Goal: Task Accomplishment & Management: Use online tool/utility

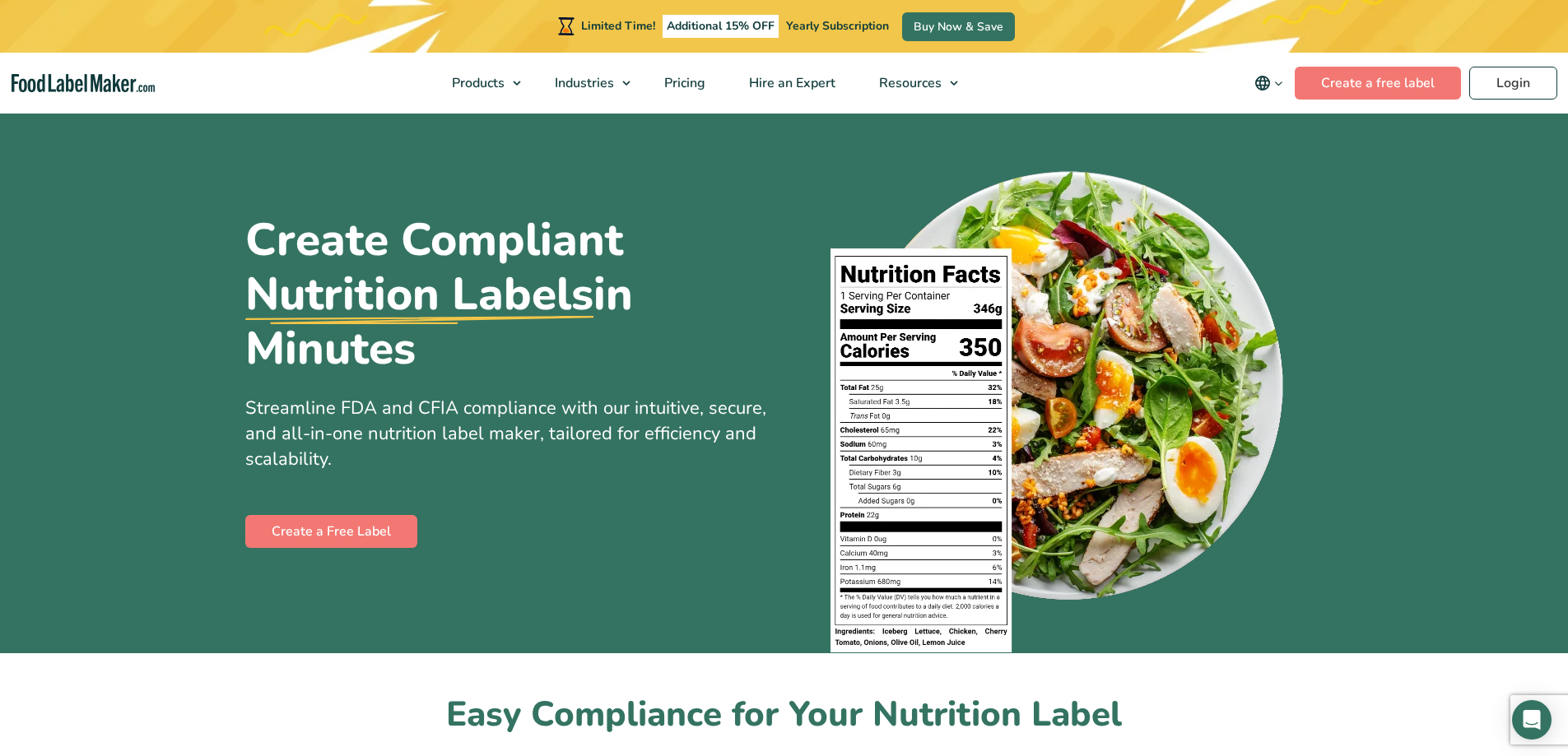
click at [1526, 79] on link "Login" at bounding box center [1514, 82] width 88 height 33
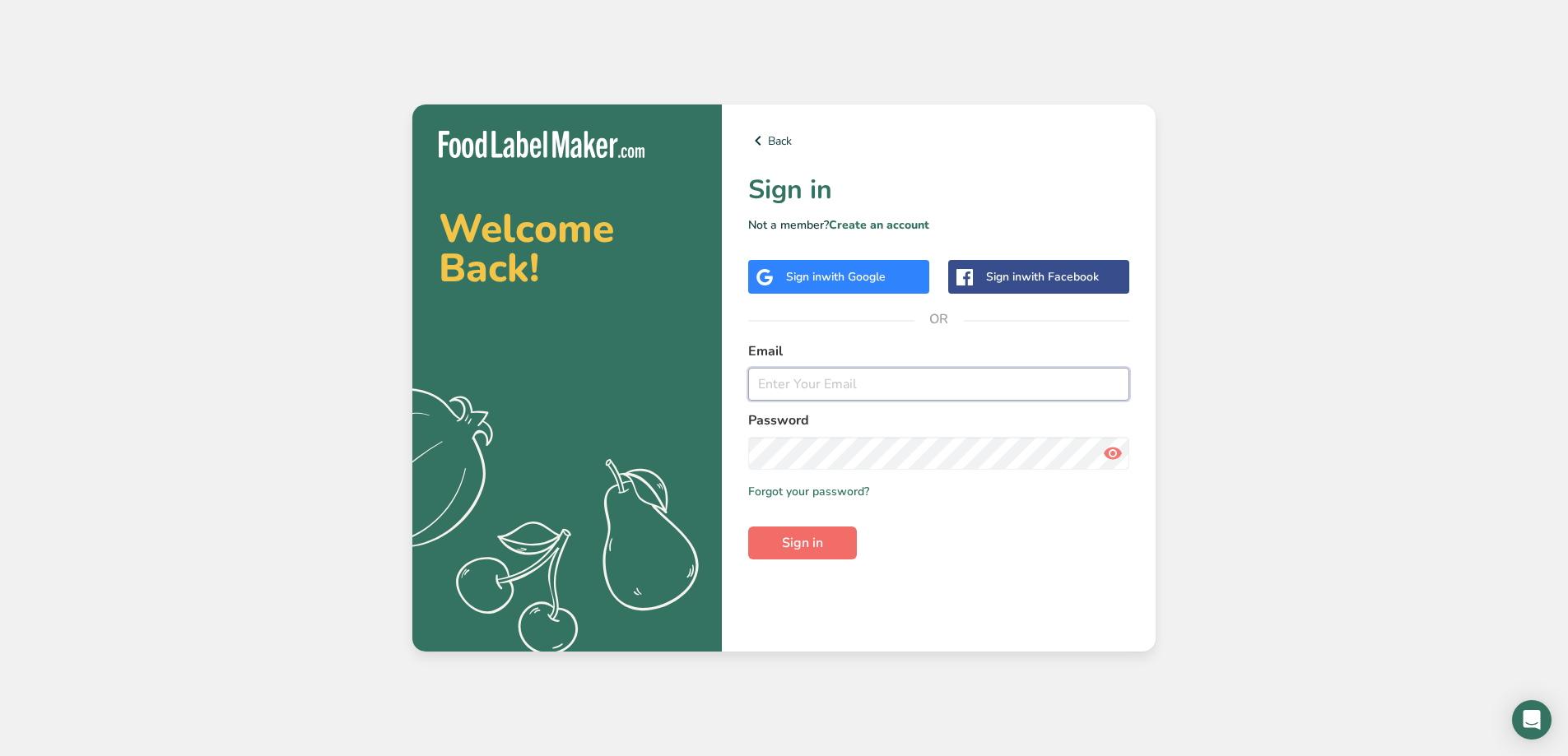
type input "[EMAIL_ADDRESS][DOMAIN_NAME]"
click at [827, 555] on button "Sign in" at bounding box center [802, 542] width 109 height 33
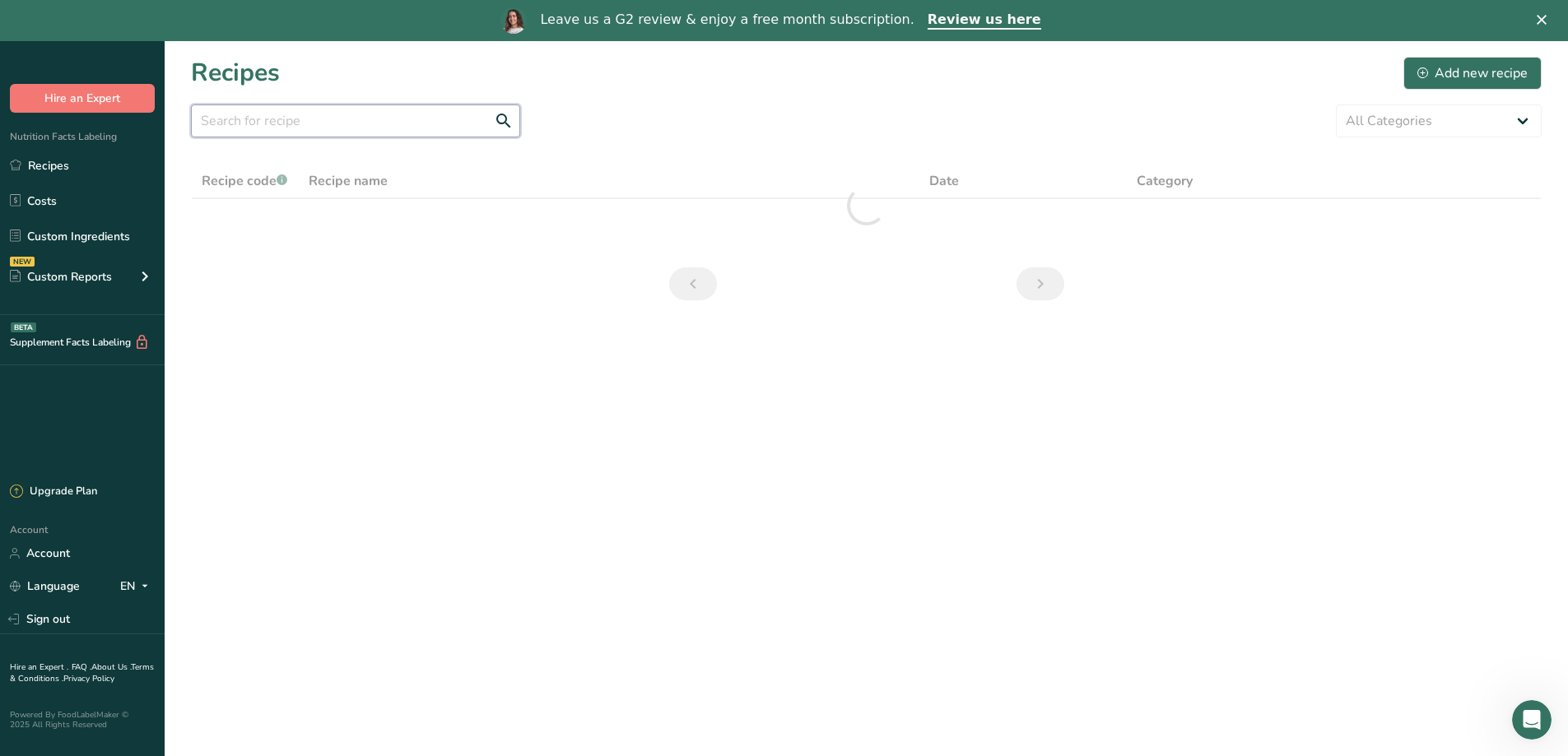
click at [419, 129] on input "text" at bounding box center [355, 121] width 329 height 33
type input "q"
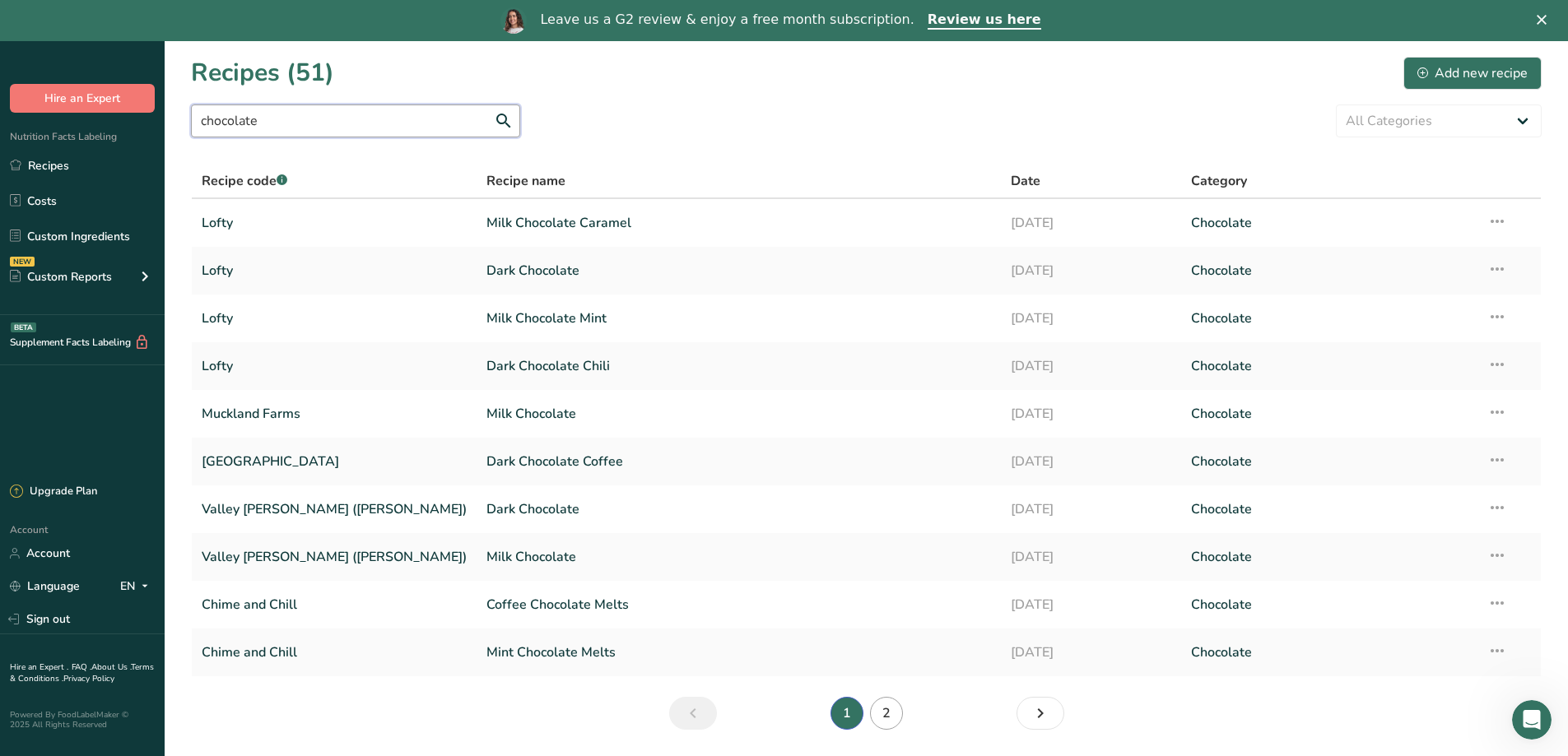
type input "chocolate"
click at [893, 722] on link "2" at bounding box center [886, 713] width 33 height 33
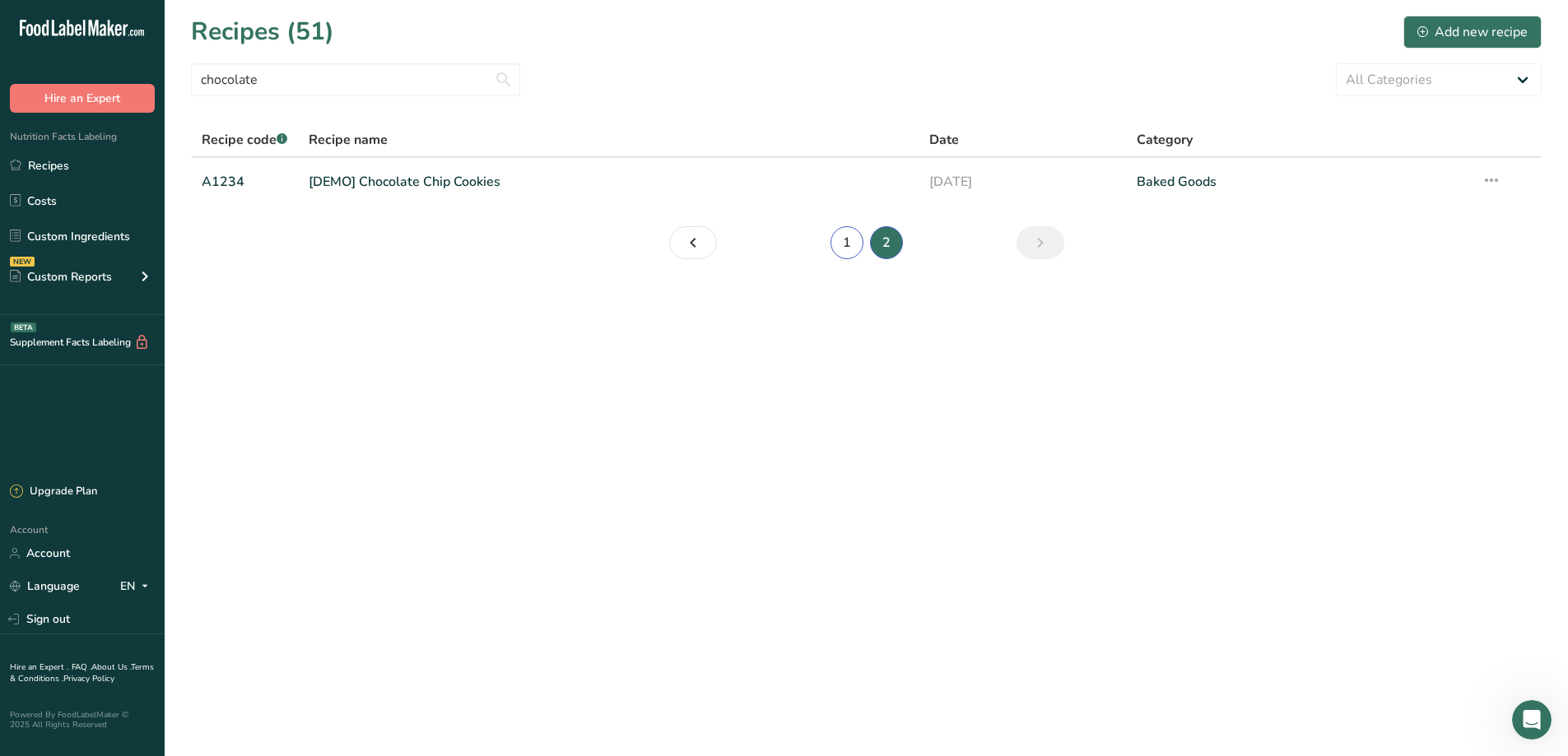
click at [844, 240] on link "1" at bounding box center [846, 243] width 33 height 33
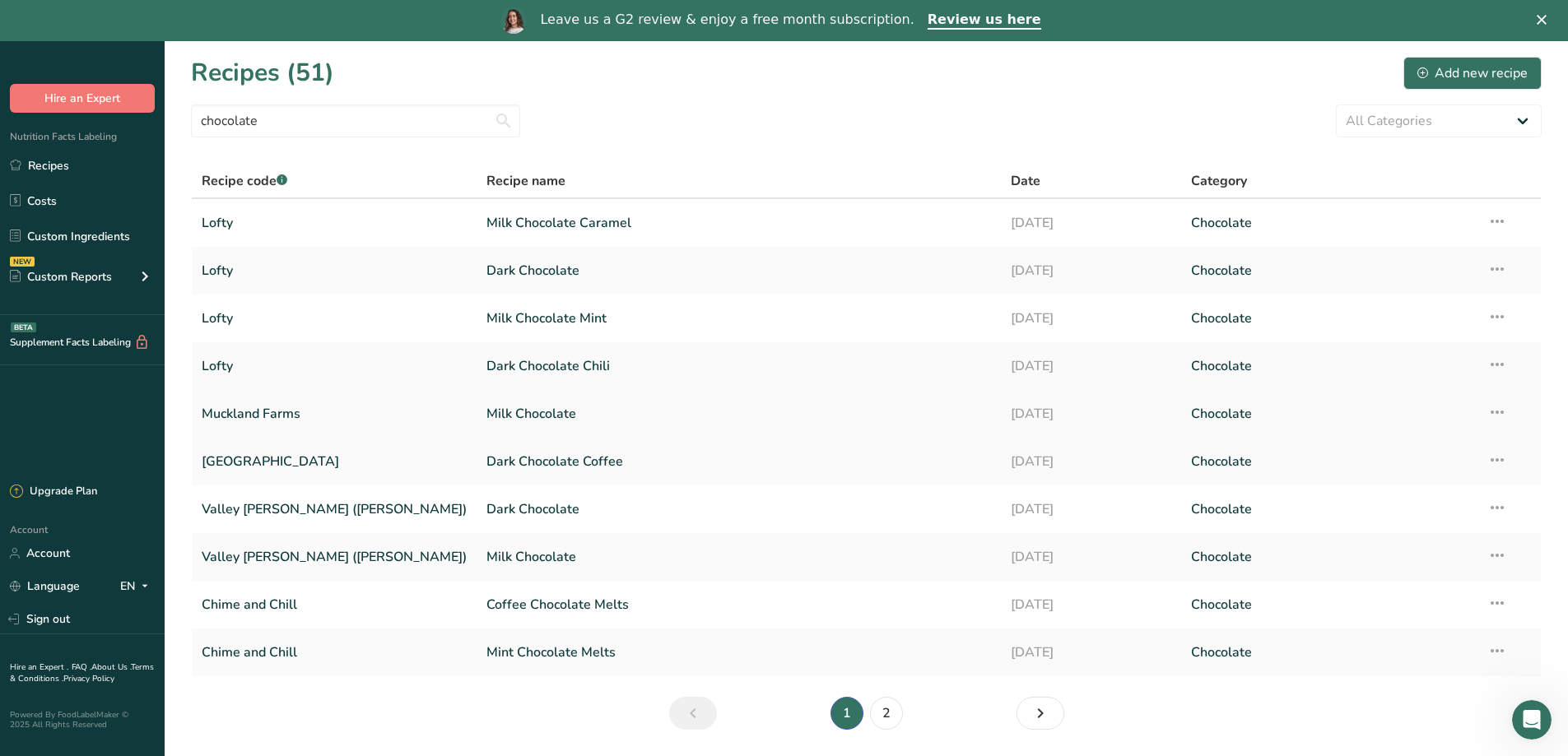
click at [486, 416] on link "Milk Chocolate" at bounding box center [739, 413] width 504 height 35
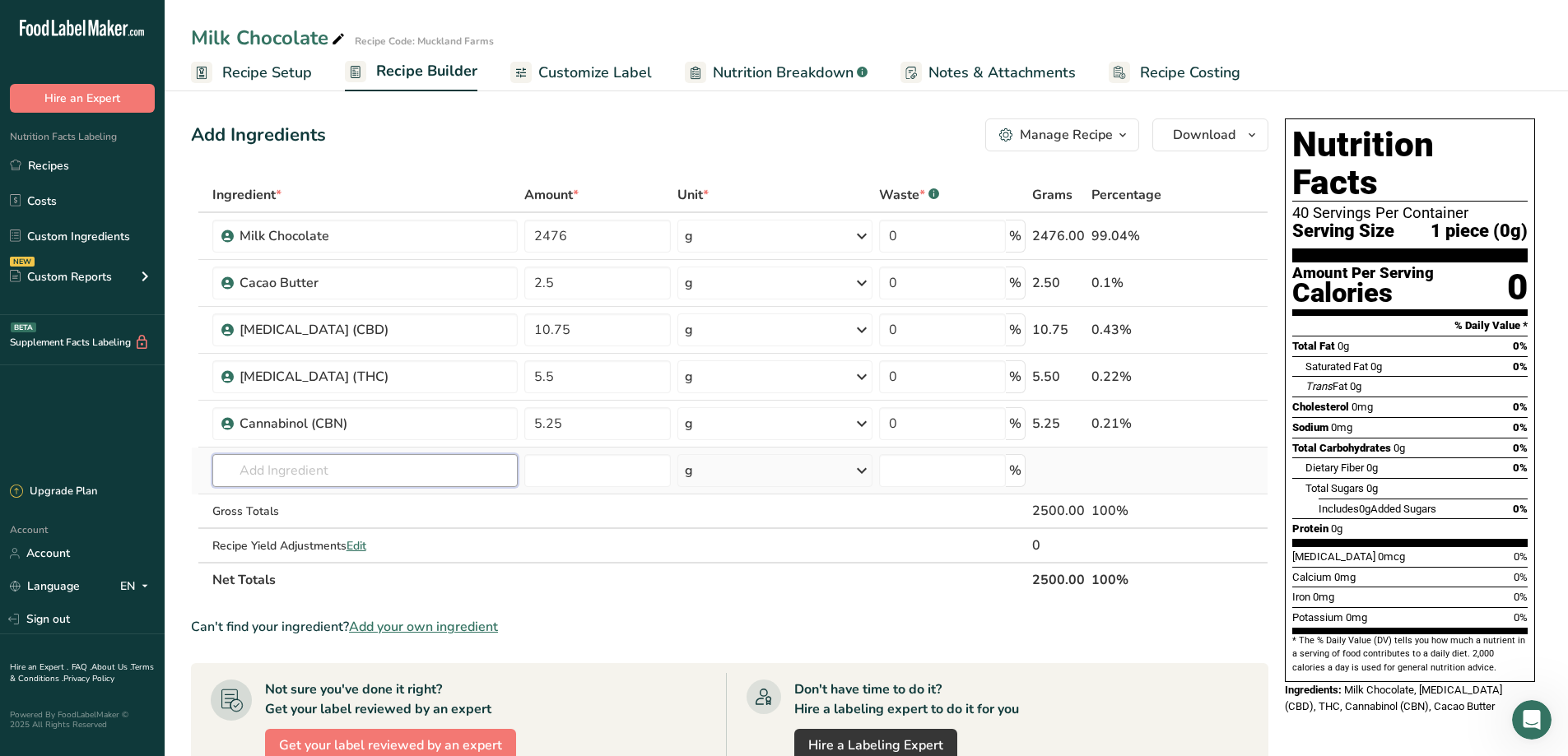
click at [432, 467] on input "text" at bounding box center [366, 470] width 306 height 33
type input "cbc"
click at [408, 503] on div "Cannabichromene (CBC)" at bounding box center [352, 504] width 253 height 17
type input "Cannabichromene (CBC)"
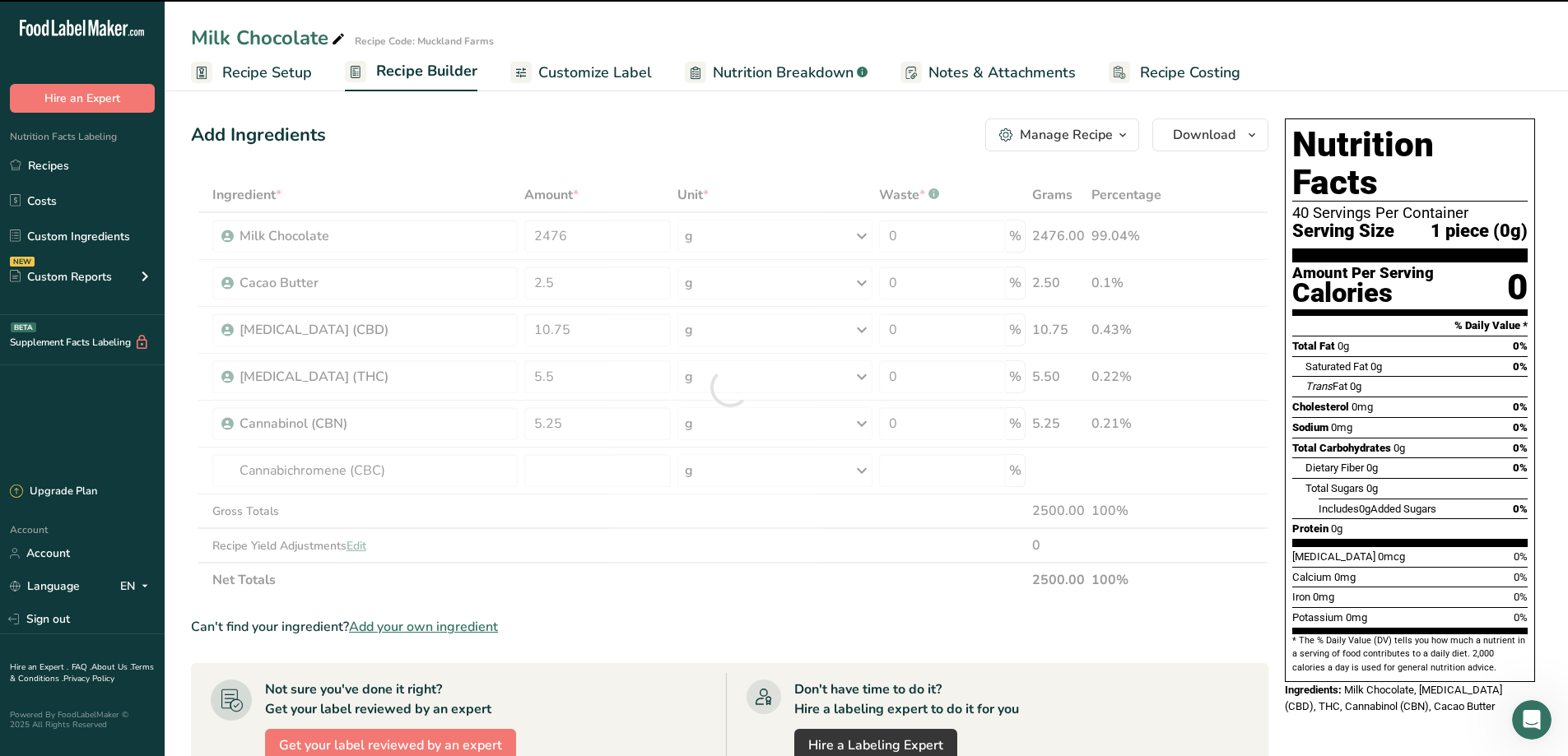
type input "0"
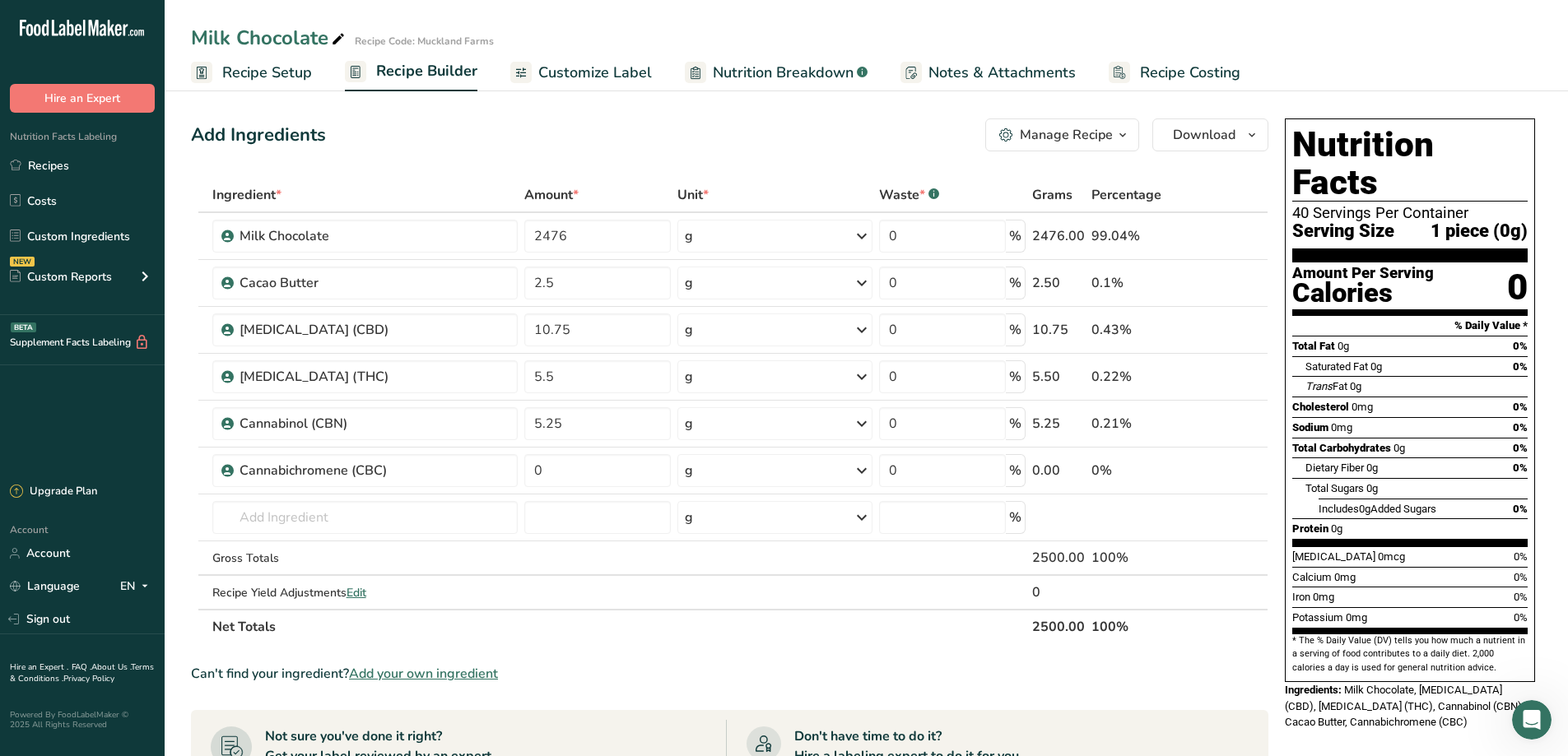
click at [263, 71] on span "Recipe Setup" at bounding box center [267, 73] width 90 height 22
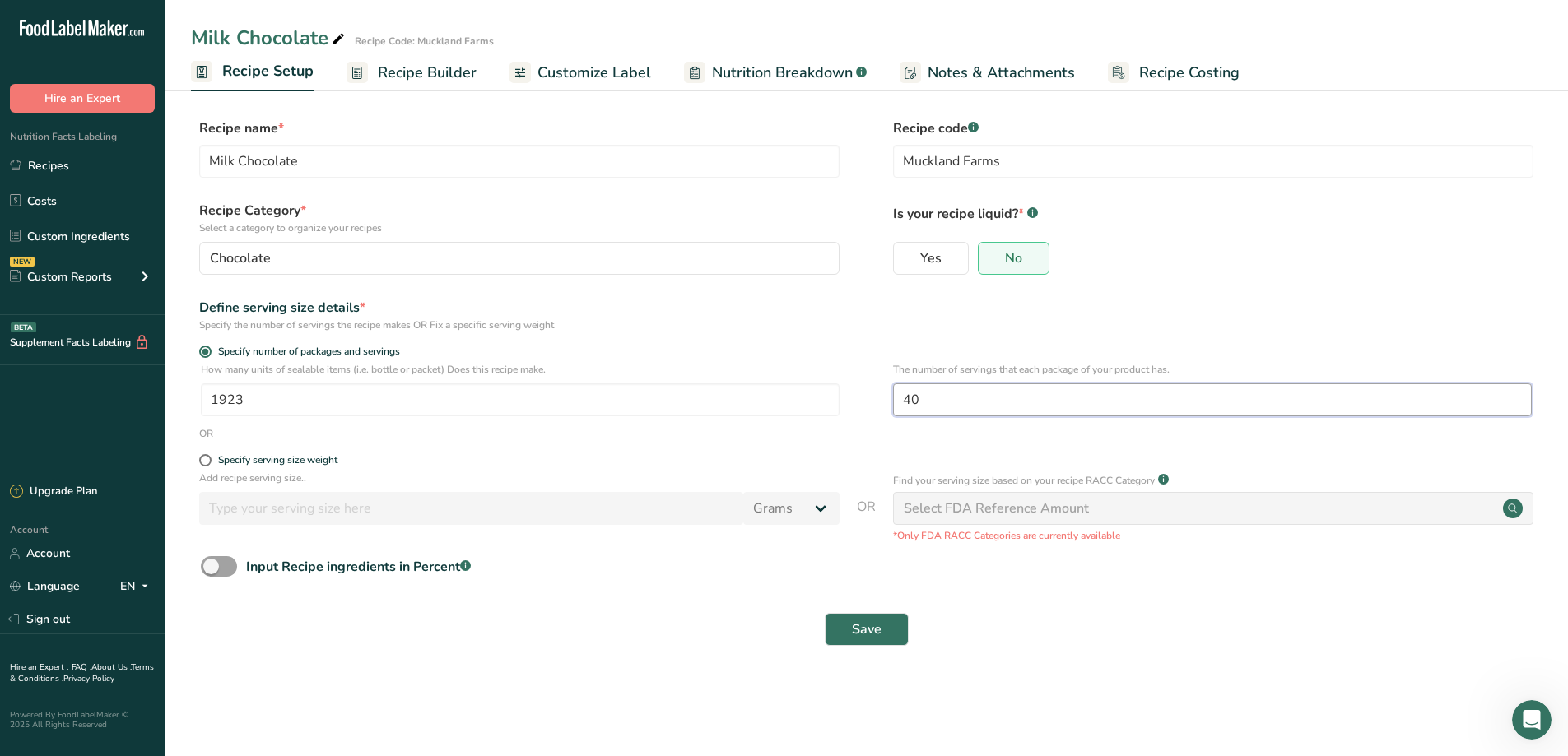
drag, startPoint x: 930, startPoint y: 398, endPoint x: 846, endPoint y: 426, distance: 88.5
click at [846, 426] on form "Recipe name * Milk Chocolate Recipe code .a-a{fill:#347362;}.b-a{fill:#fff;} Mu…" at bounding box center [866, 386] width 1351 height 537
type input "20"
click at [855, 641] on button "Save" at bounding box center [867, 629] width 84 height 33
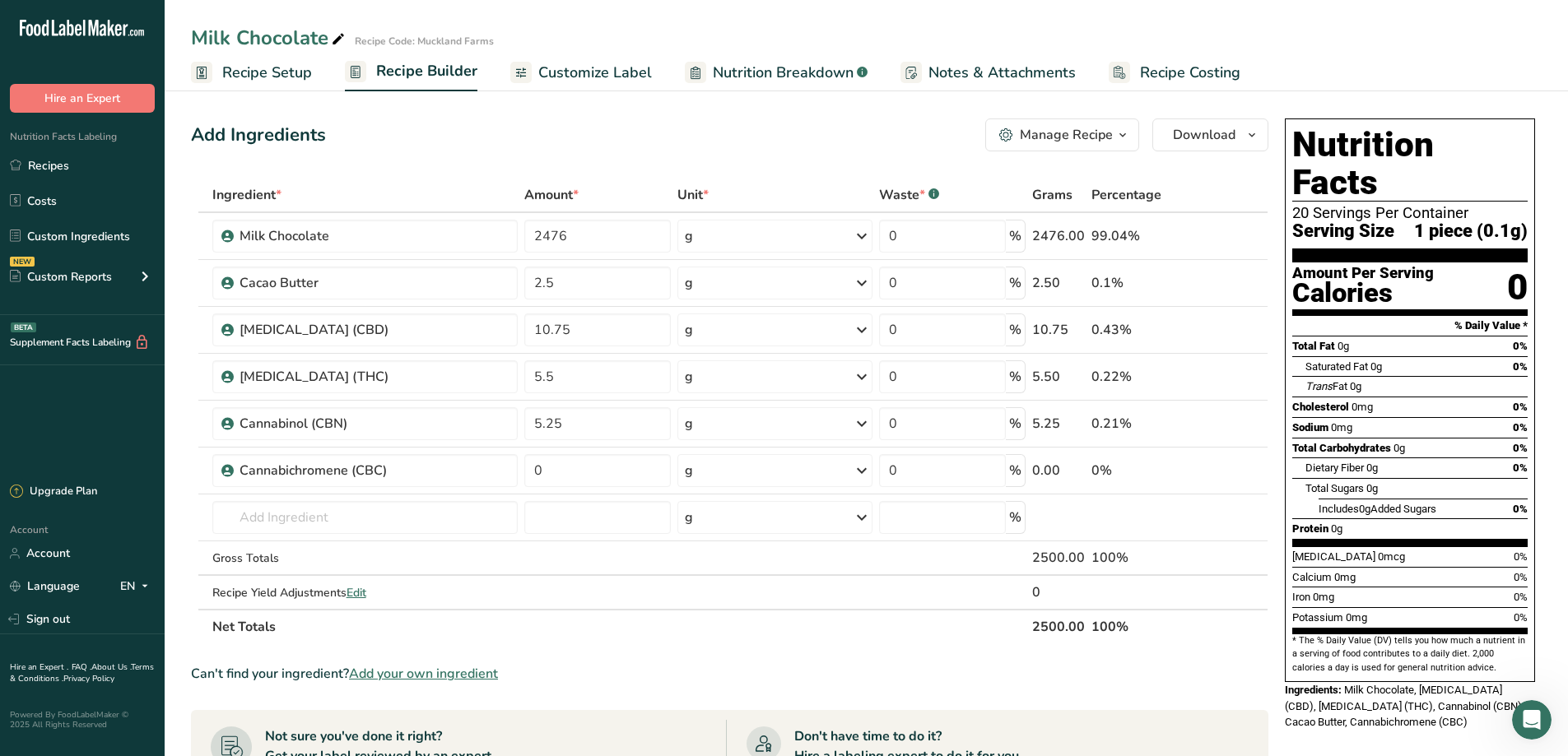
click at [770, 71] on span "Nutrition Breakdown" at bounding box center [784, 73] width 141 height 22
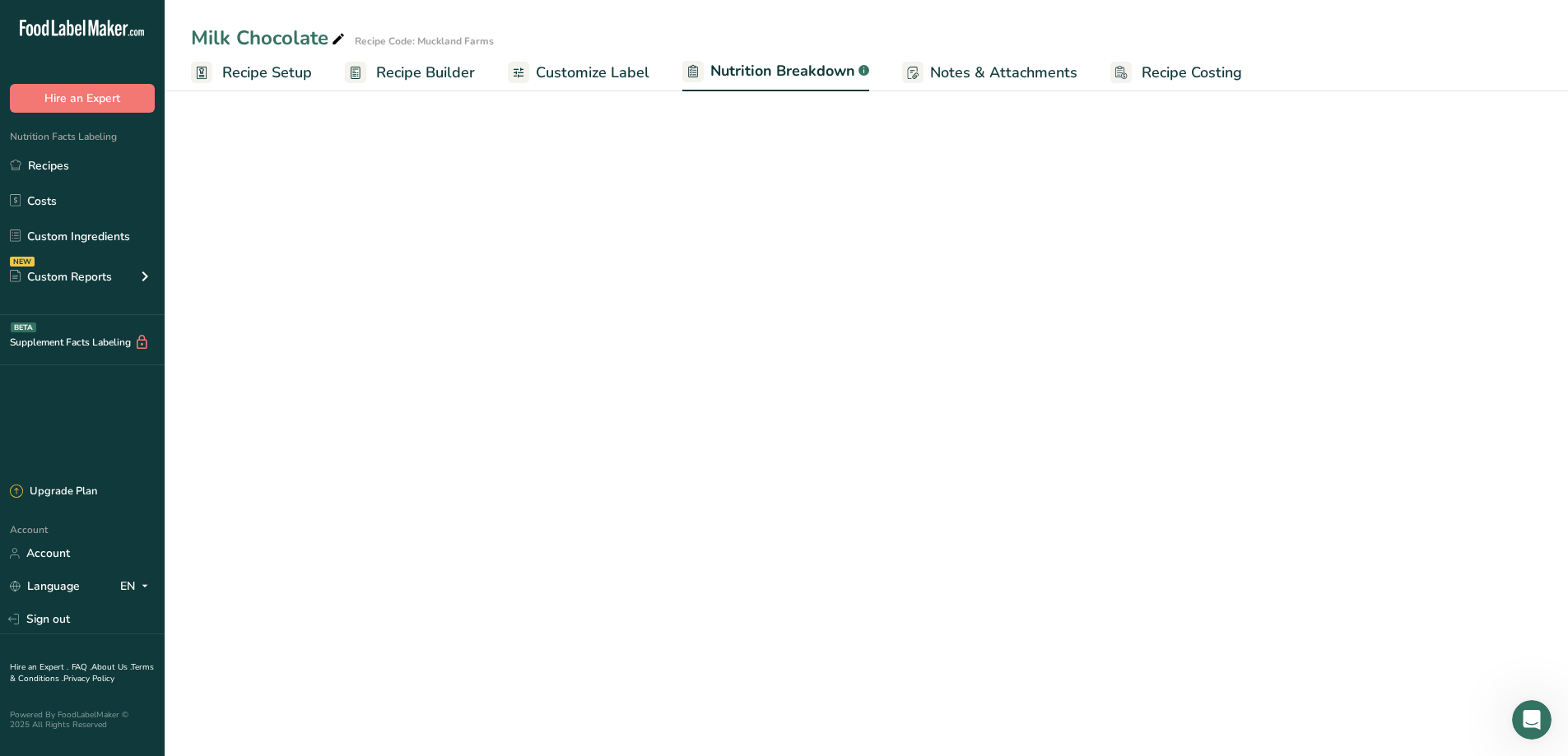
select select "Calories"
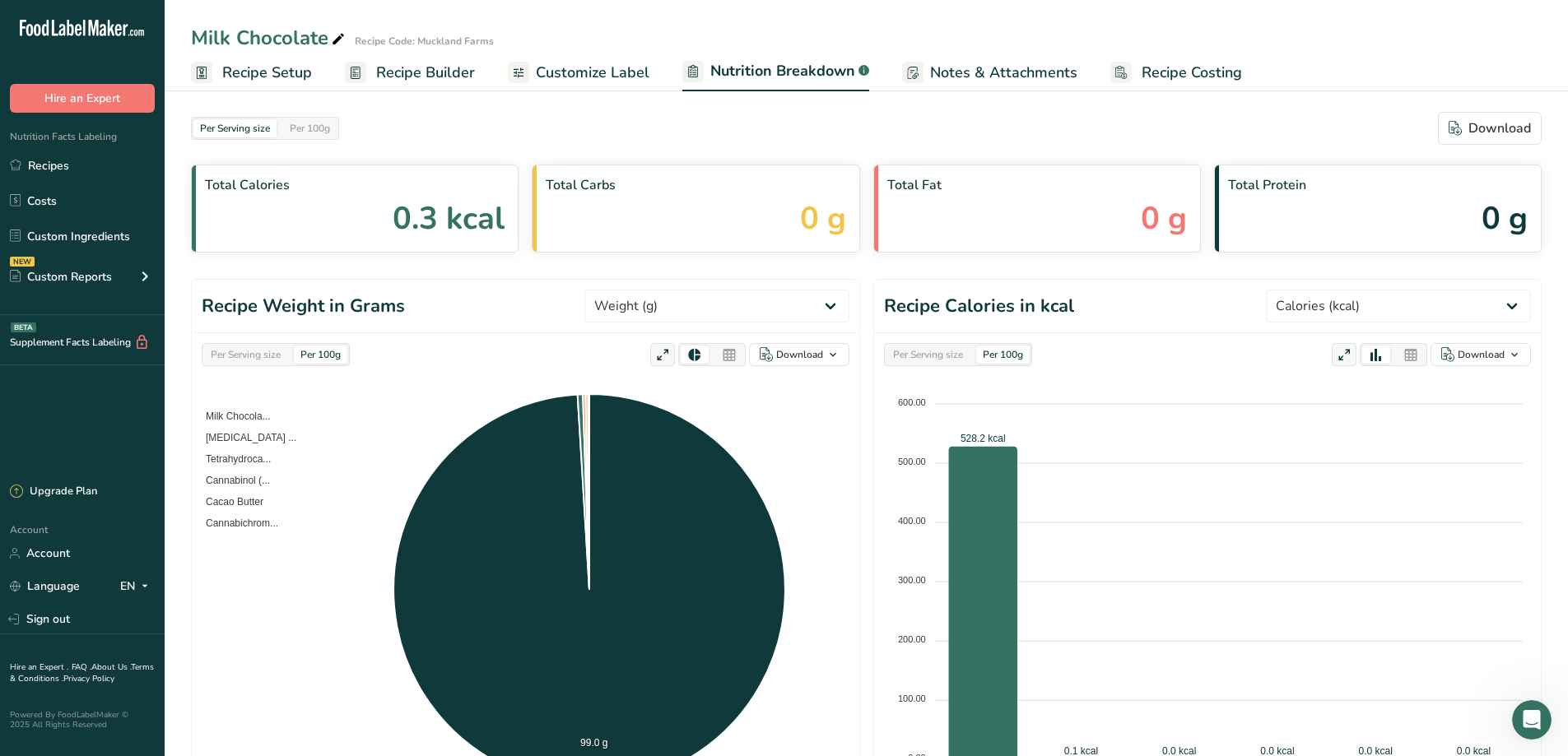
click at [622, 78] on span "Customize Label" at bounding box center [592, 73] width 113 height 22
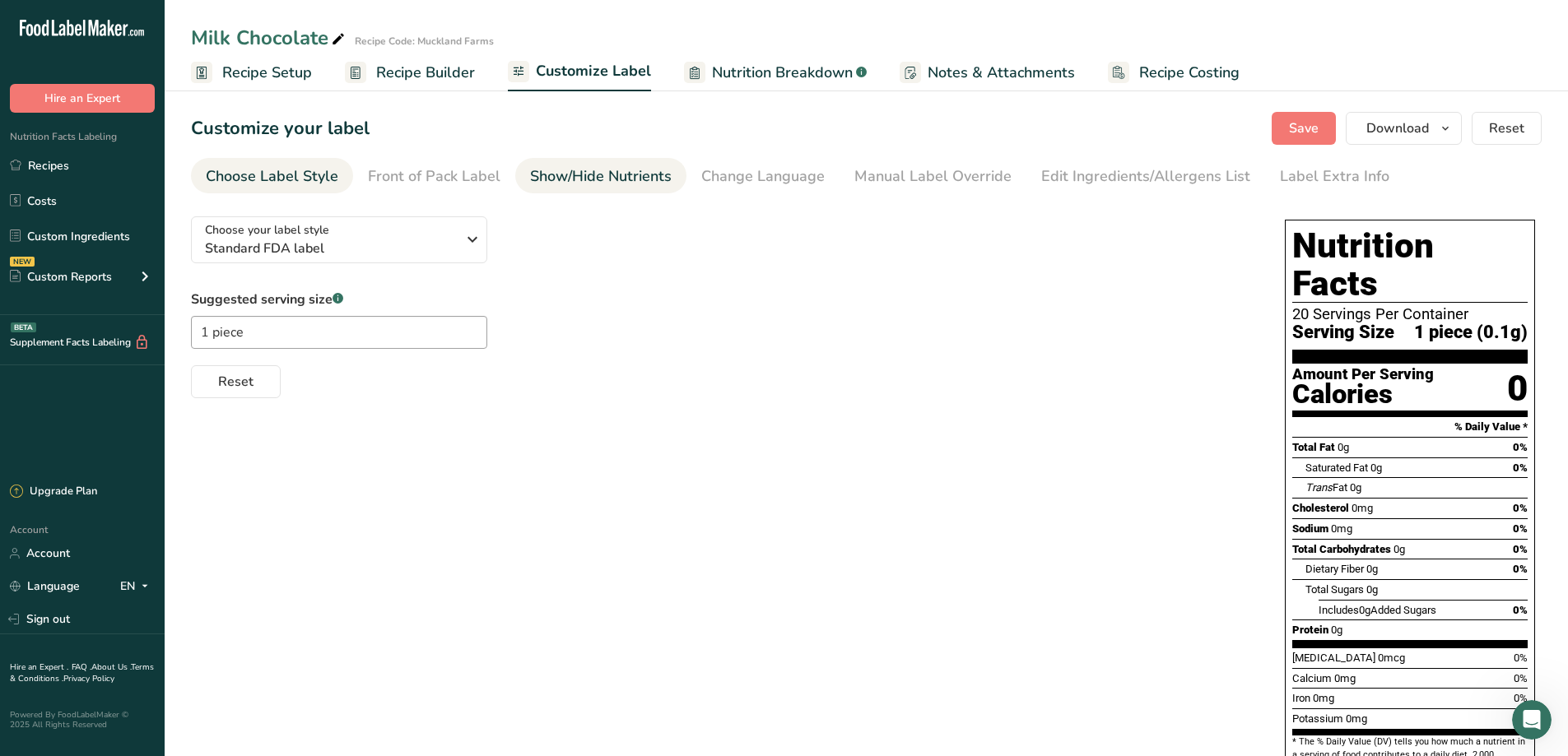
click at [571, 190] on link "Show/Hide Nutrients" at bounding box center [601, 177] width 142 height 37
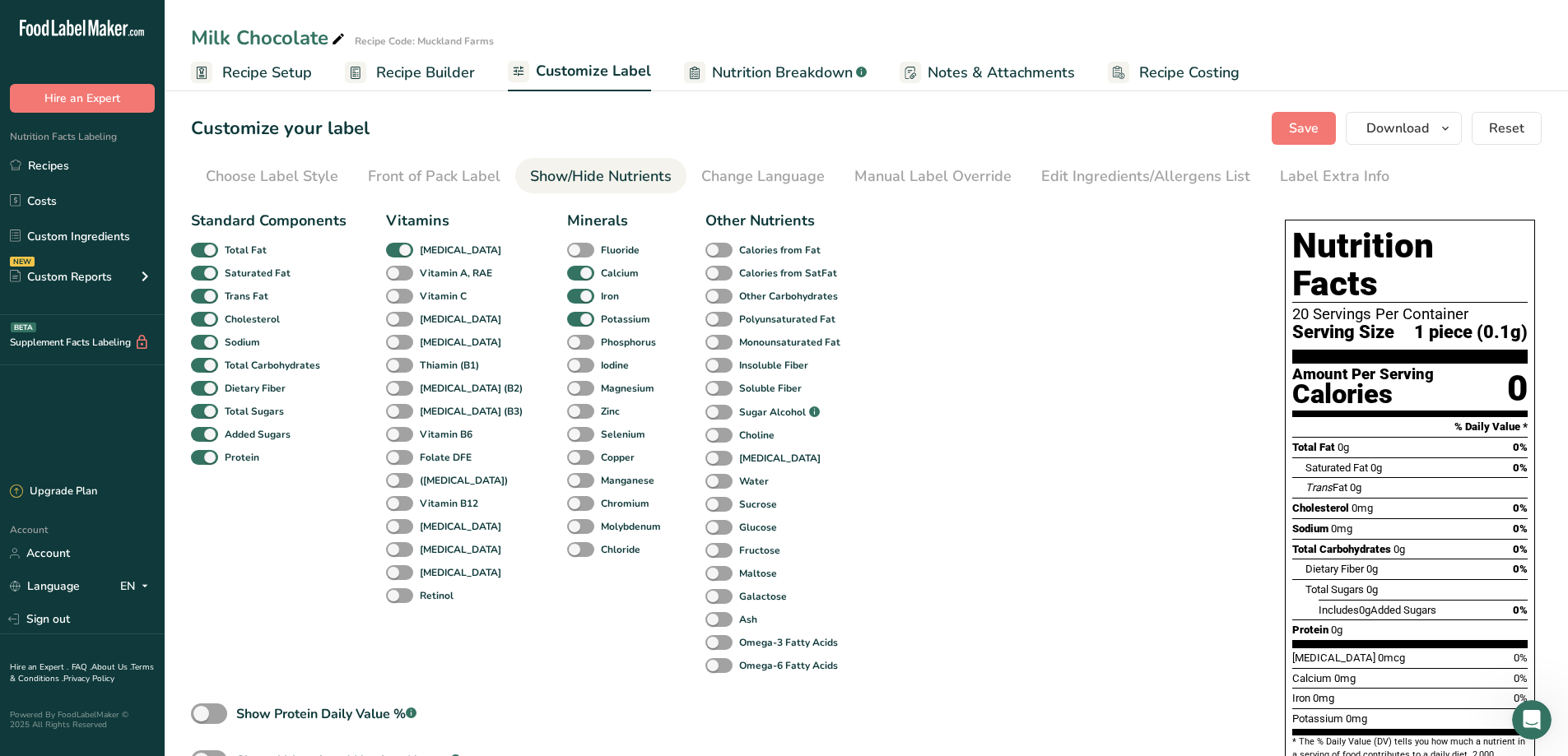
click at [677, 179] on li "Show/Hide Nutrients" at bounding box center [601, 176] width 172 height 36
click at [479, 185] on div "Front of Pack Label" at bounding box center [434, 177] width 132 height 22
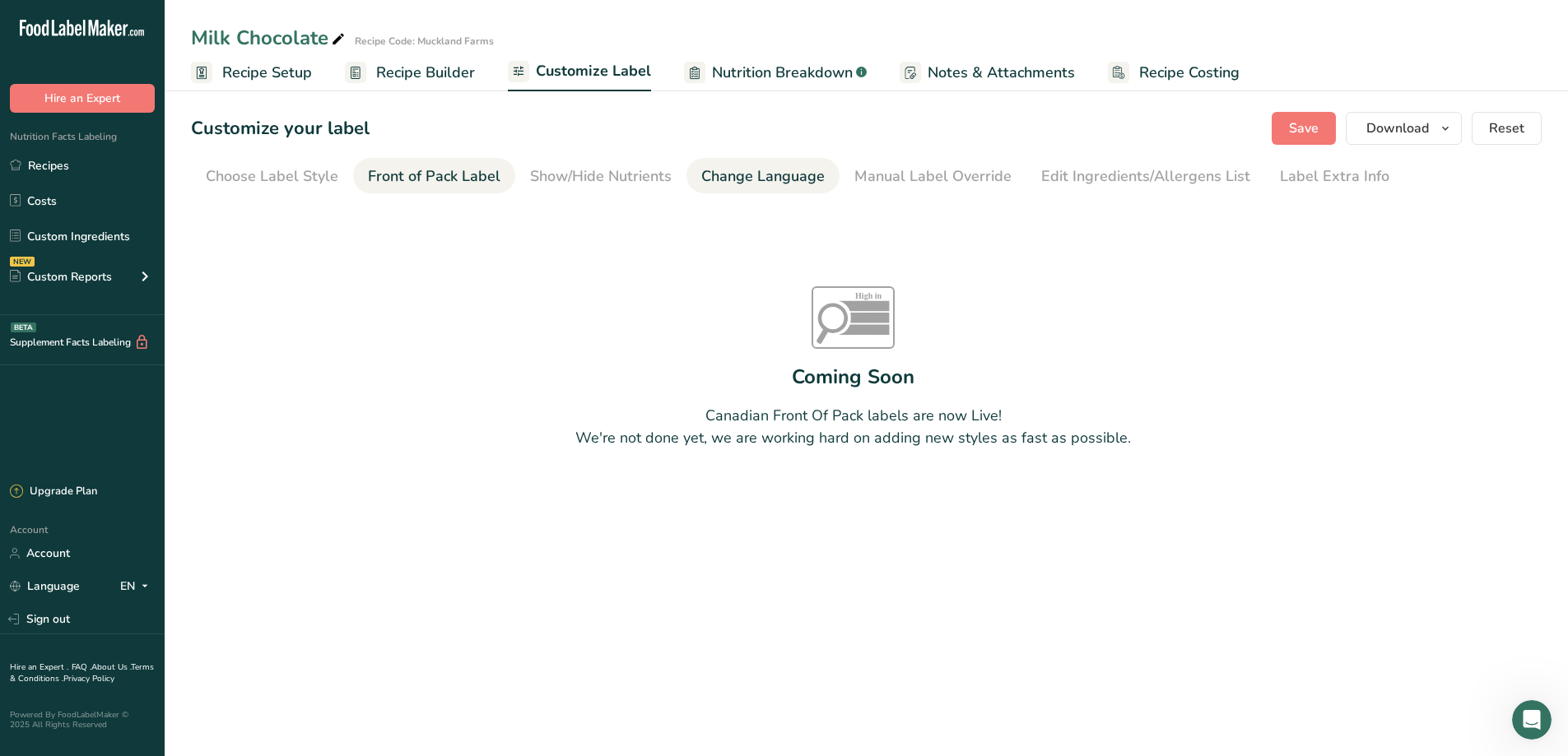
click at [719, 171] on div "Change Language" at bounding box center [763, 177] width 124 height 22
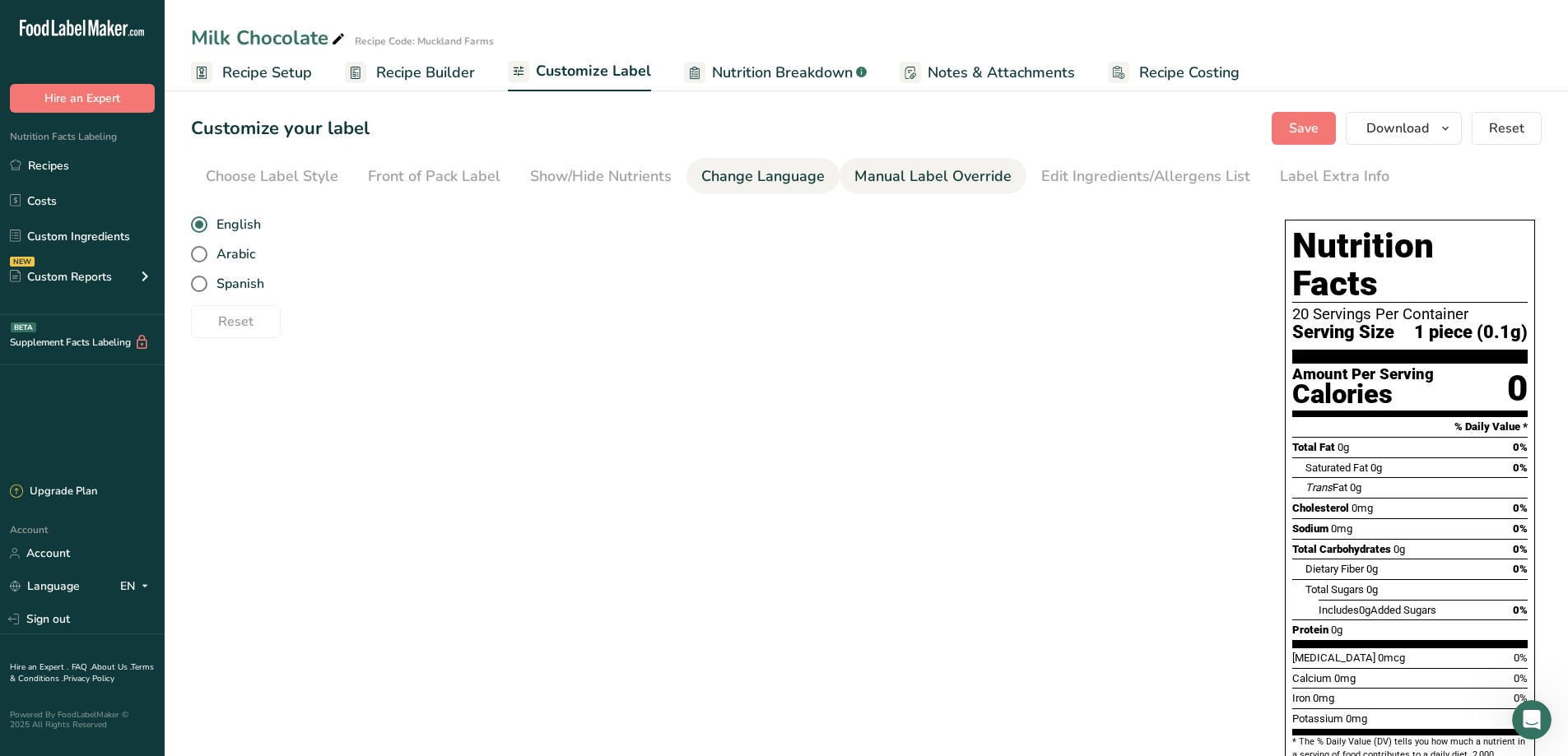
click at [914, 182] on div "Manual Label Override" at bounding box center [933, 177] width 157 height 22
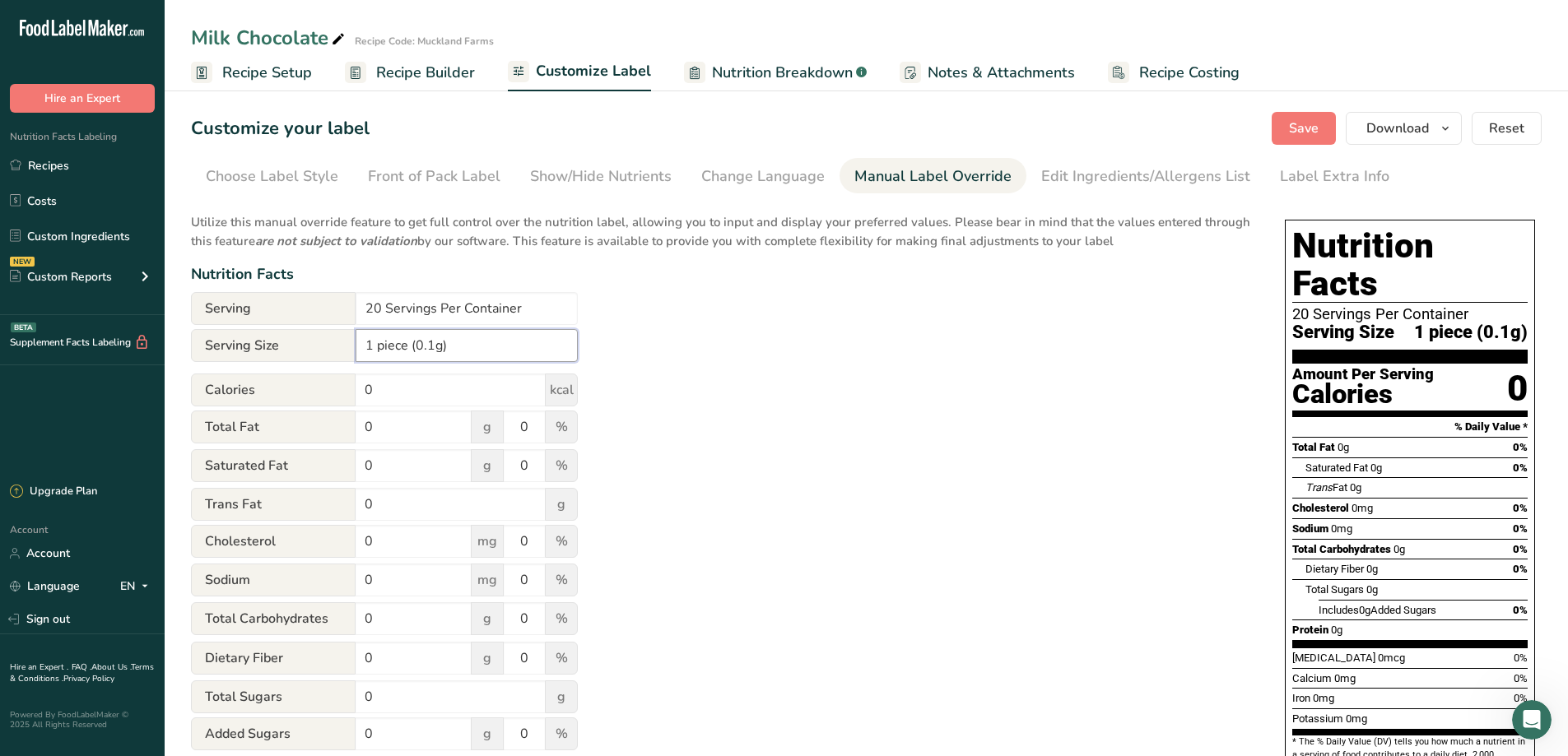
click at [434, 346] on input "1 piece (0.1g)" at bounding box center [466, 345] width 222 height 33
type input "1 piece (2.5g)"
click at [1308, 130] on span "Save" at bounding box center [1304, 127] width 30 height 20
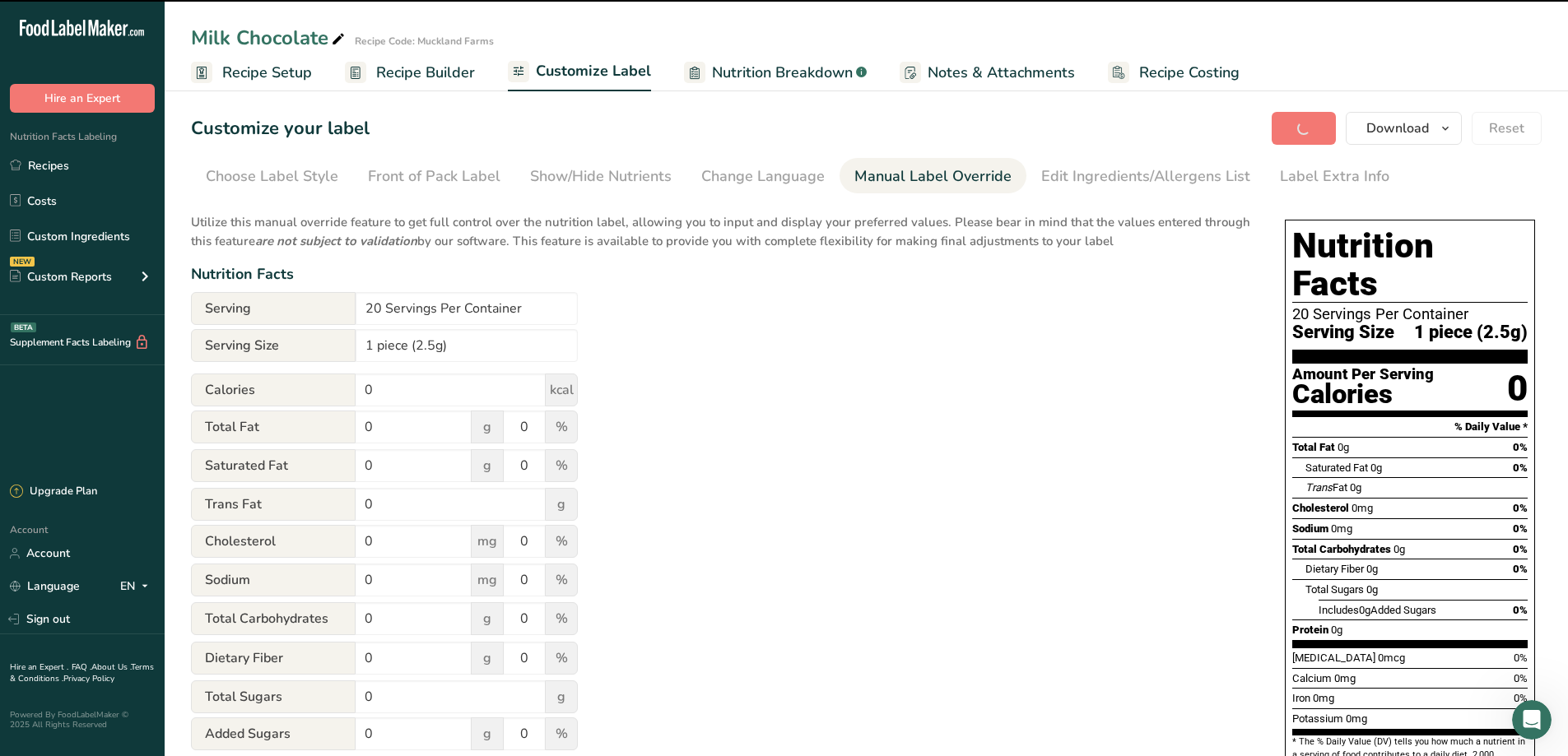
click at [274, 77] on span "Recipe Setup" at bounding box center [267, 73] width 90 height 22
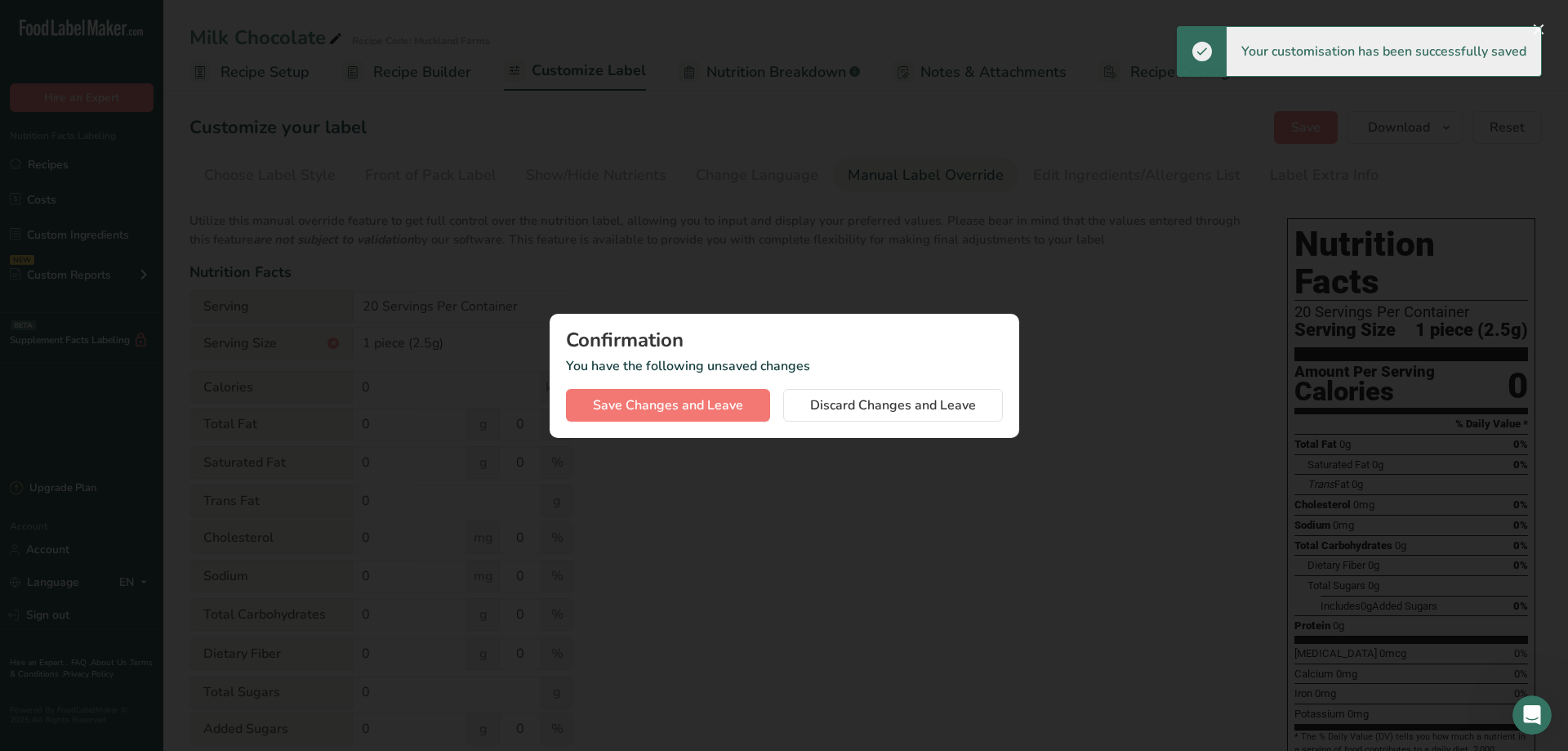
click at [752, 423] on div "Confirmation You have the following unsaved changes Save Changes and Leave Disc…" at bounding box center [784, 375] width 470 height 124
click at [747, 402] on button "Save Changes and Leave" at bounding box center [669, 405] width 205 height 33
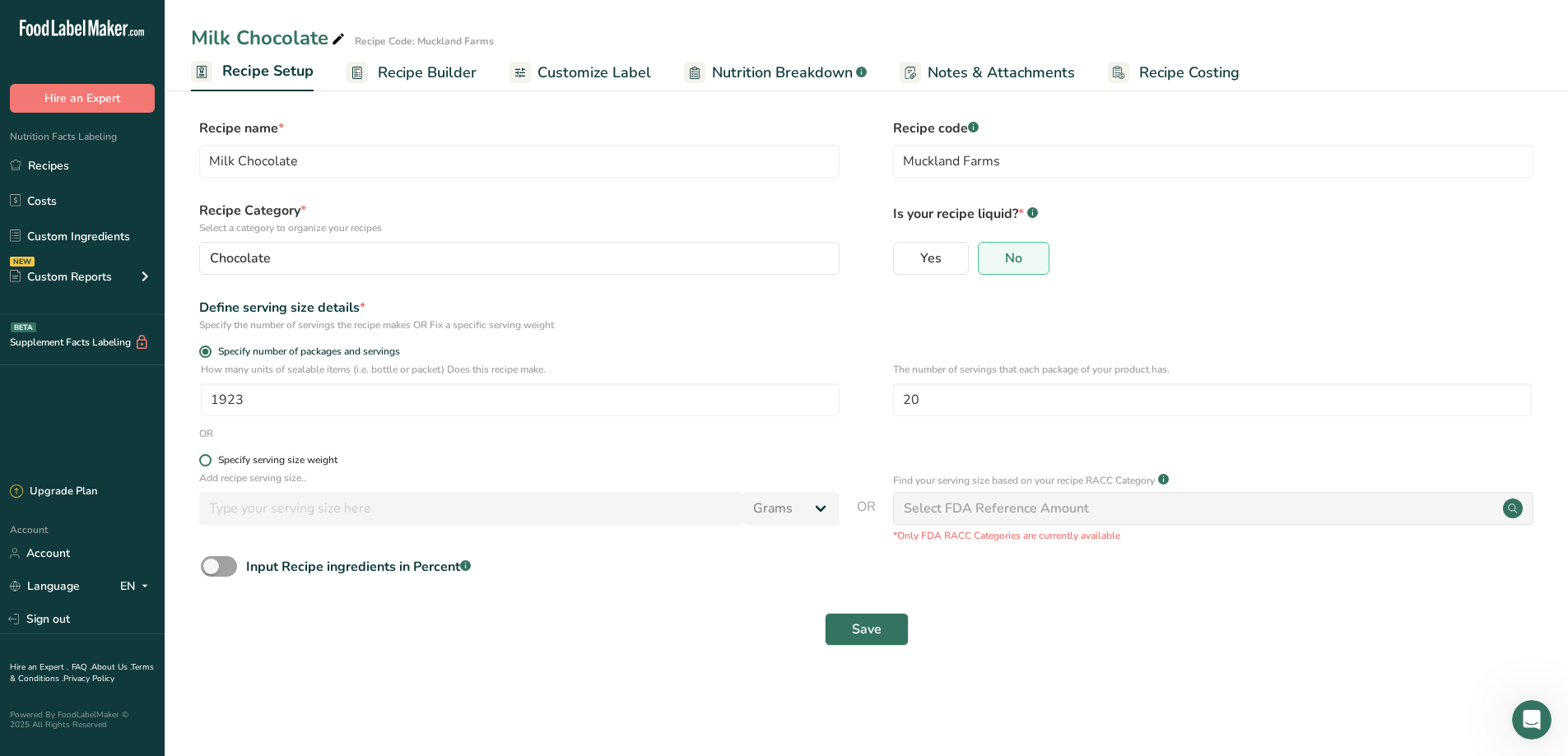
click at [206, 463] on span at bounding box center [205, 460] width 12 height 12
click at [206, 463] on input "Specify serving size weight" at bounding box center [204, 460] width 10 height 10
radio input "true"
radio input "false"
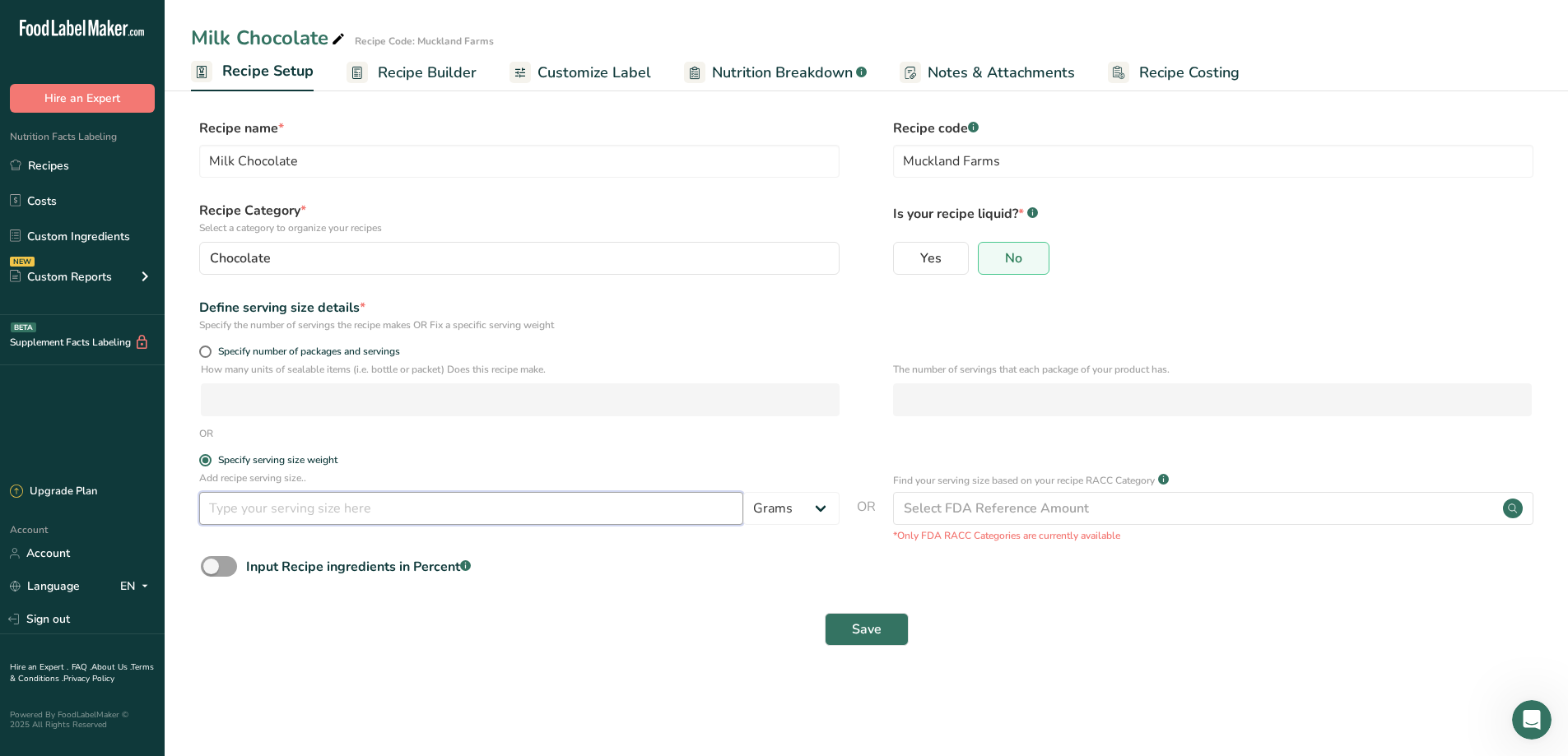
click at [341, 511] on input "number" at bounding box center [471, 508] width 545 height 33
type input "2.5"
click at [1003, 557] on div "Input Recipe ingredients in Percent .a-a{fill:#347362;}.b-a{fill:#fff;}" at bounding box center [866, 573] width 1351 height 34
click at [867, 629] on span "Save" at bounding box center [867, 629] width 30 height 20
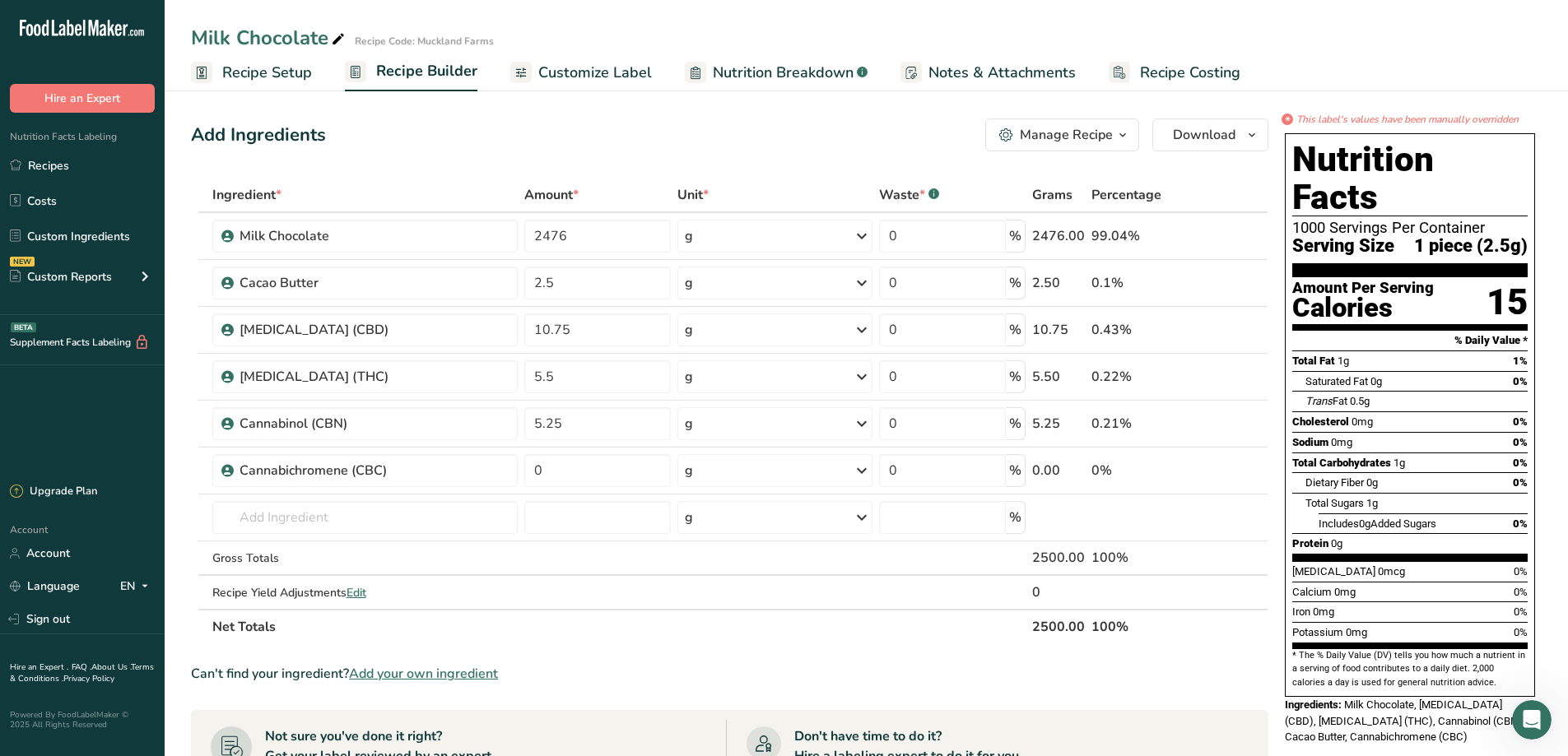
click at [783, 74] on span "Nutrition Breakdown" at bounding box center [784, 73] width 141 height 22
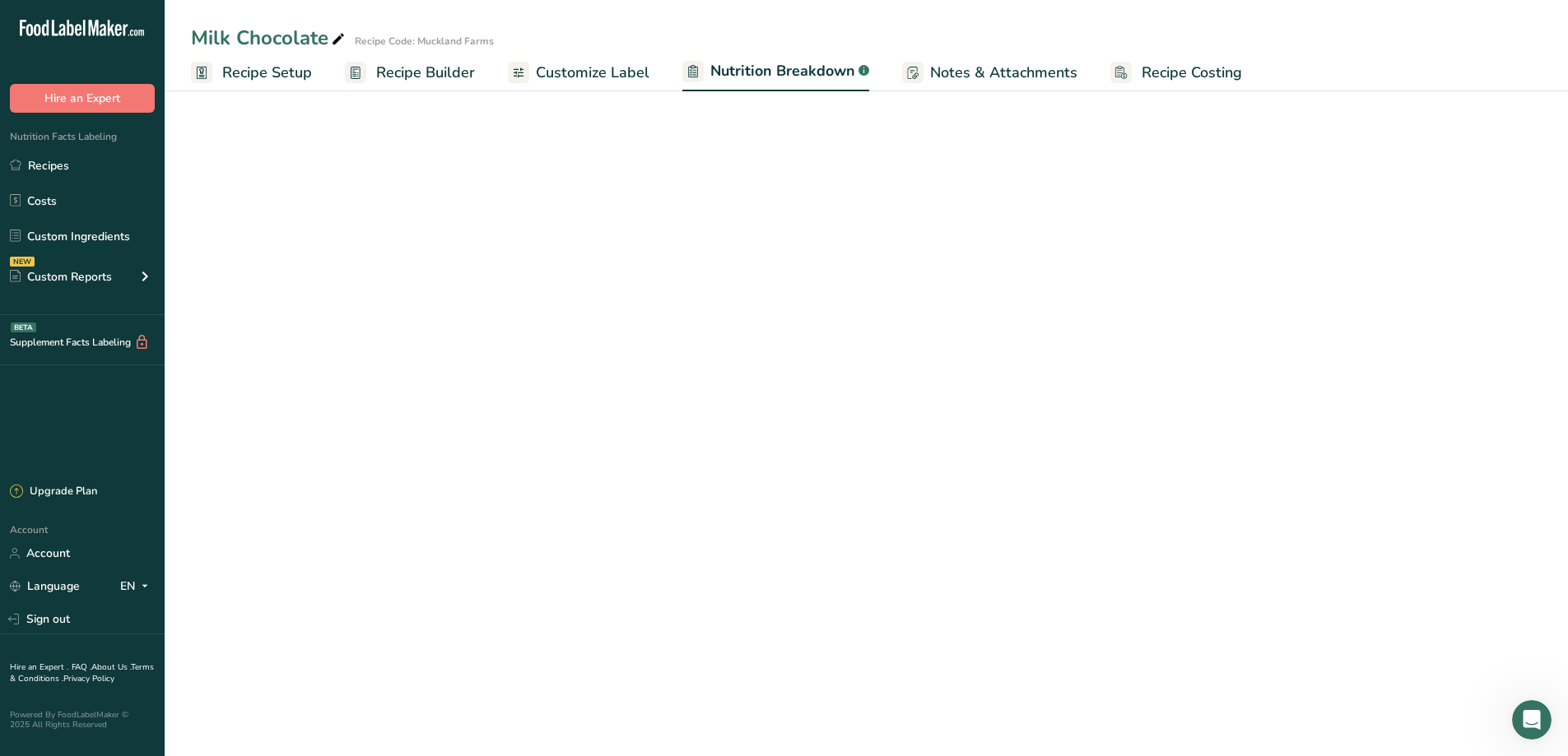
select select "Calories"
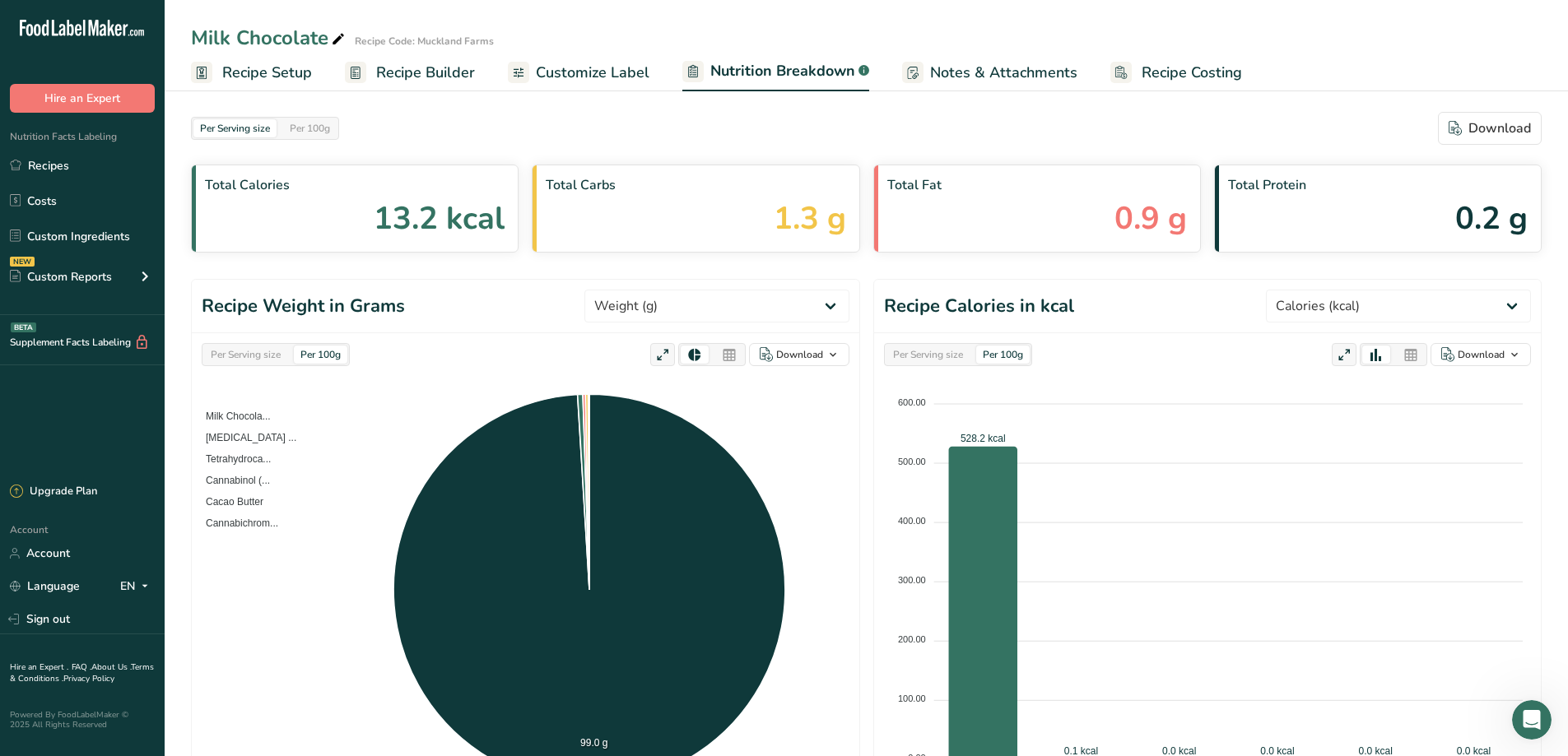
click at [958, 62] on span "Notes & Attachments" at bounding box center [1003, 73] width 147 height 22
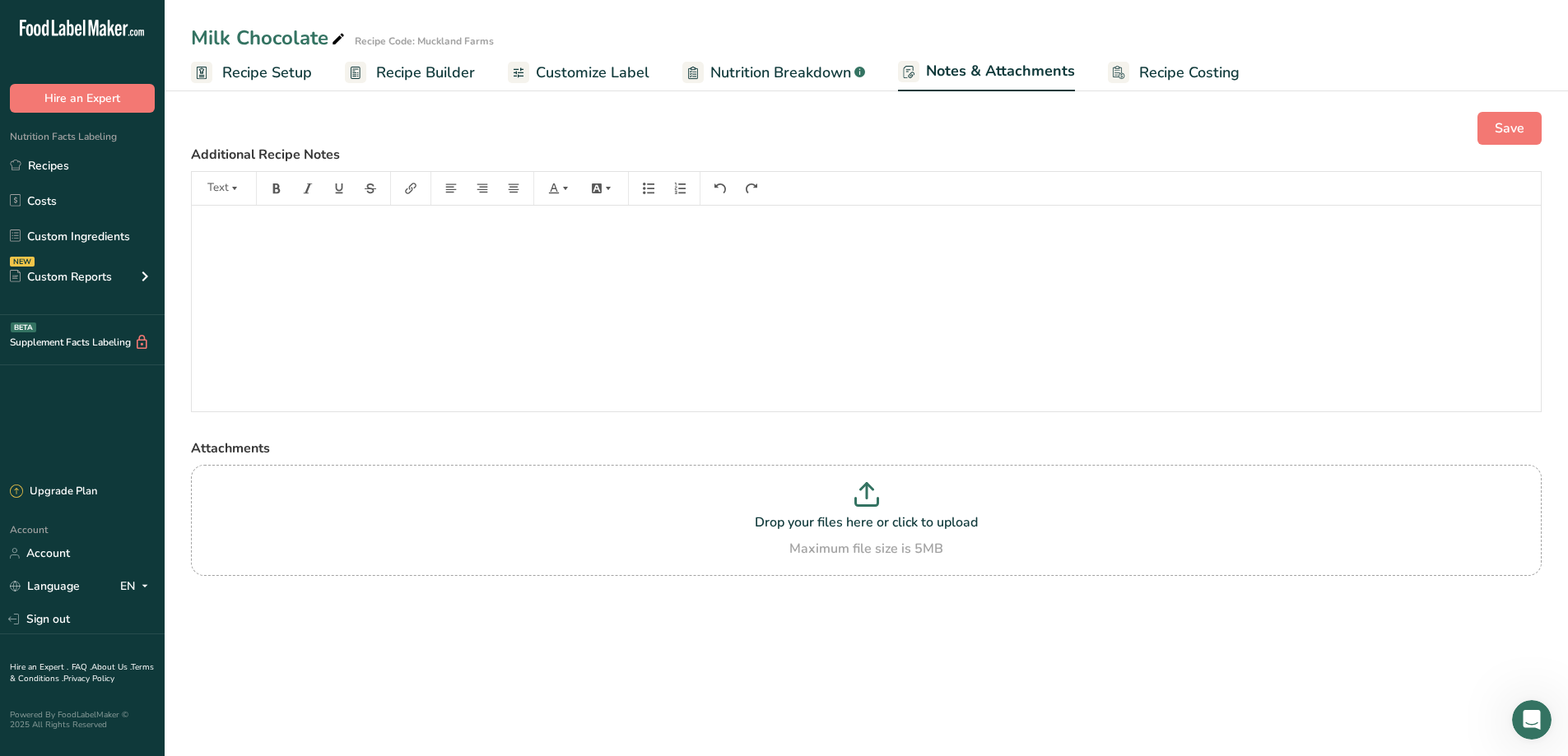
drag, startPoint x: 595, startPoint y: 73, endPoint x: 605, endPoint y: 64, distance: 13.5
click at [595, 72] on span "Customize Label" at bounding box center [592, 73] width 113 height 22
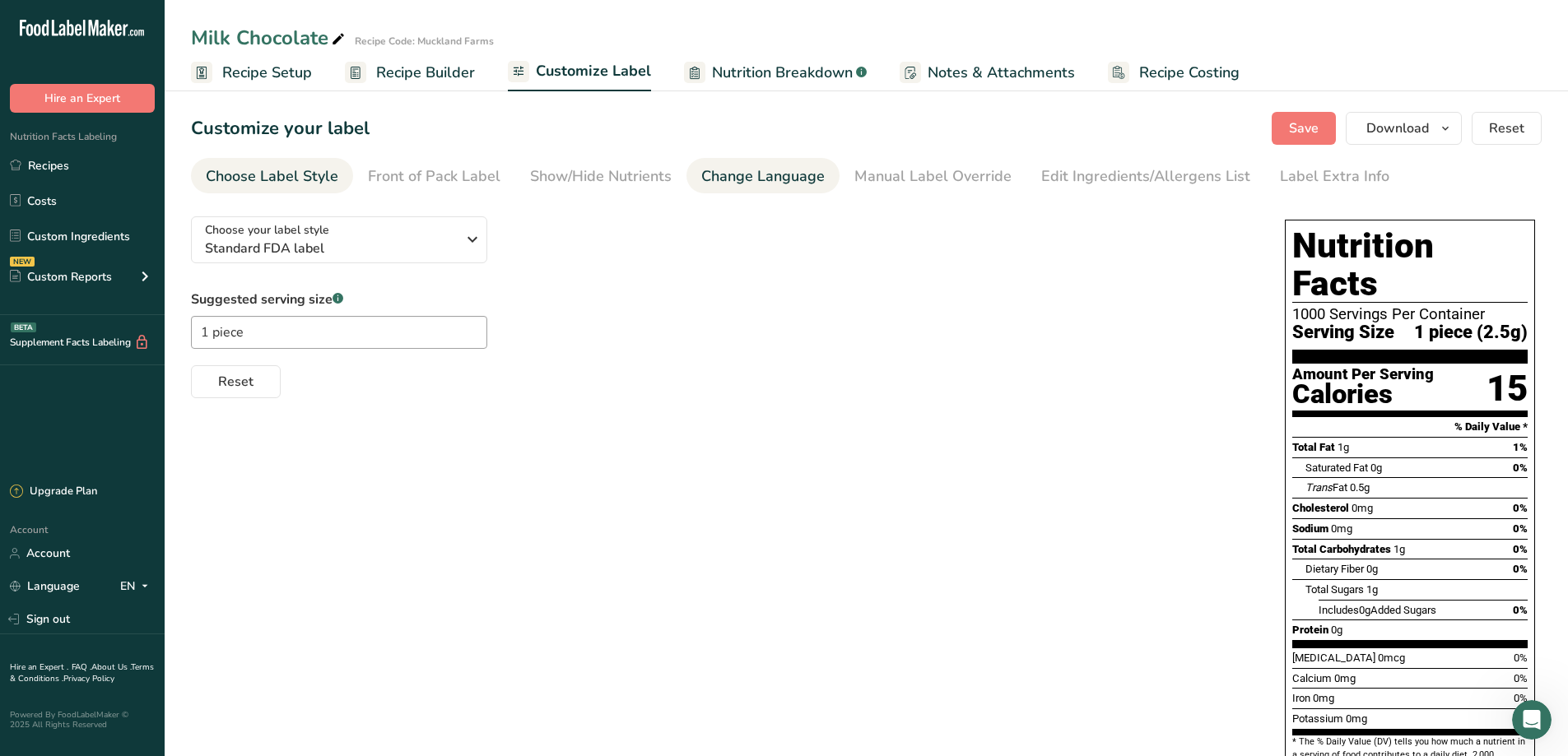
click at [739, 178] on div "Change Language" at bounding box center [763, 177] width 124 height 22
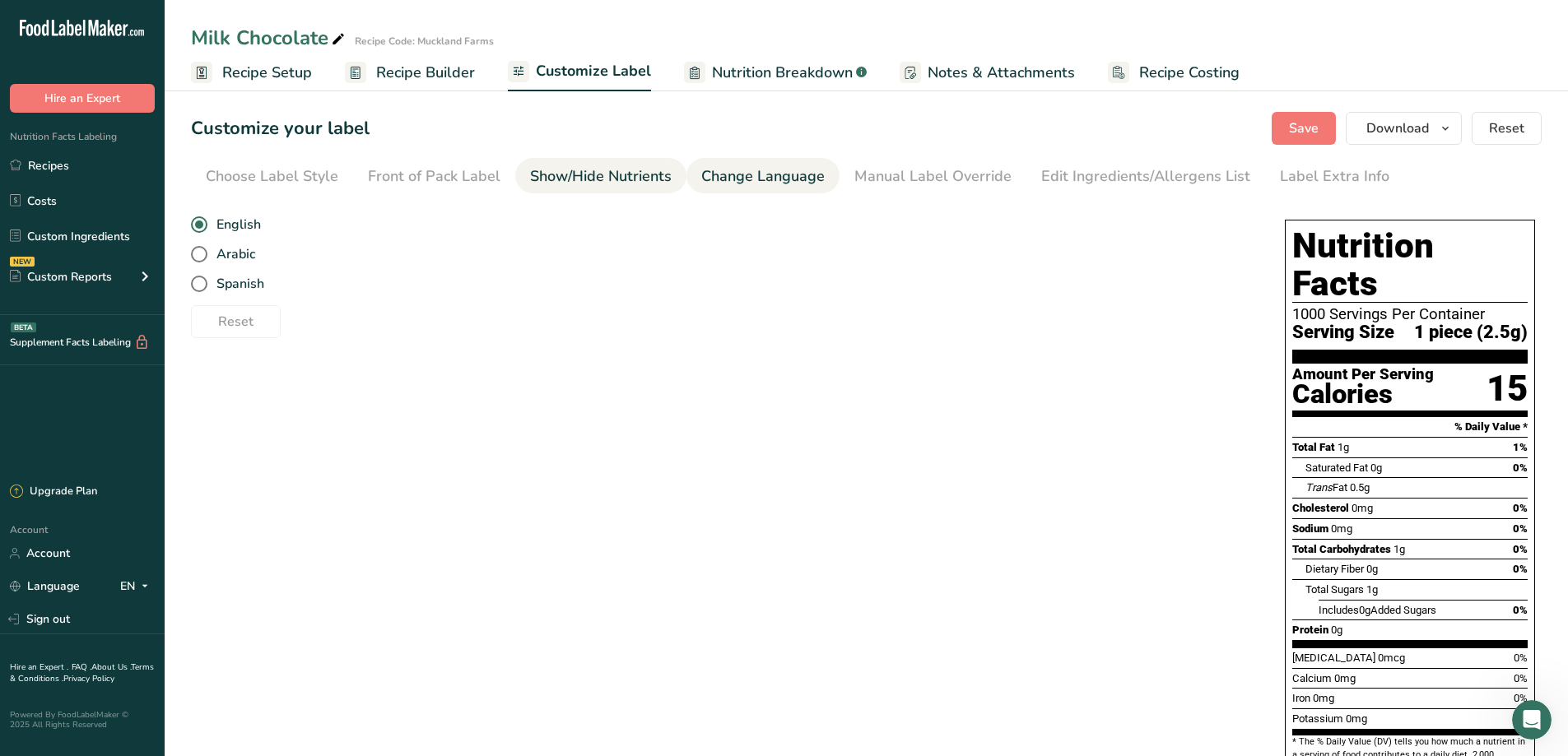
click at [646, 179] on div "Show/Hide Nutrients" at bounding box center [601, 177] width 142 height 22
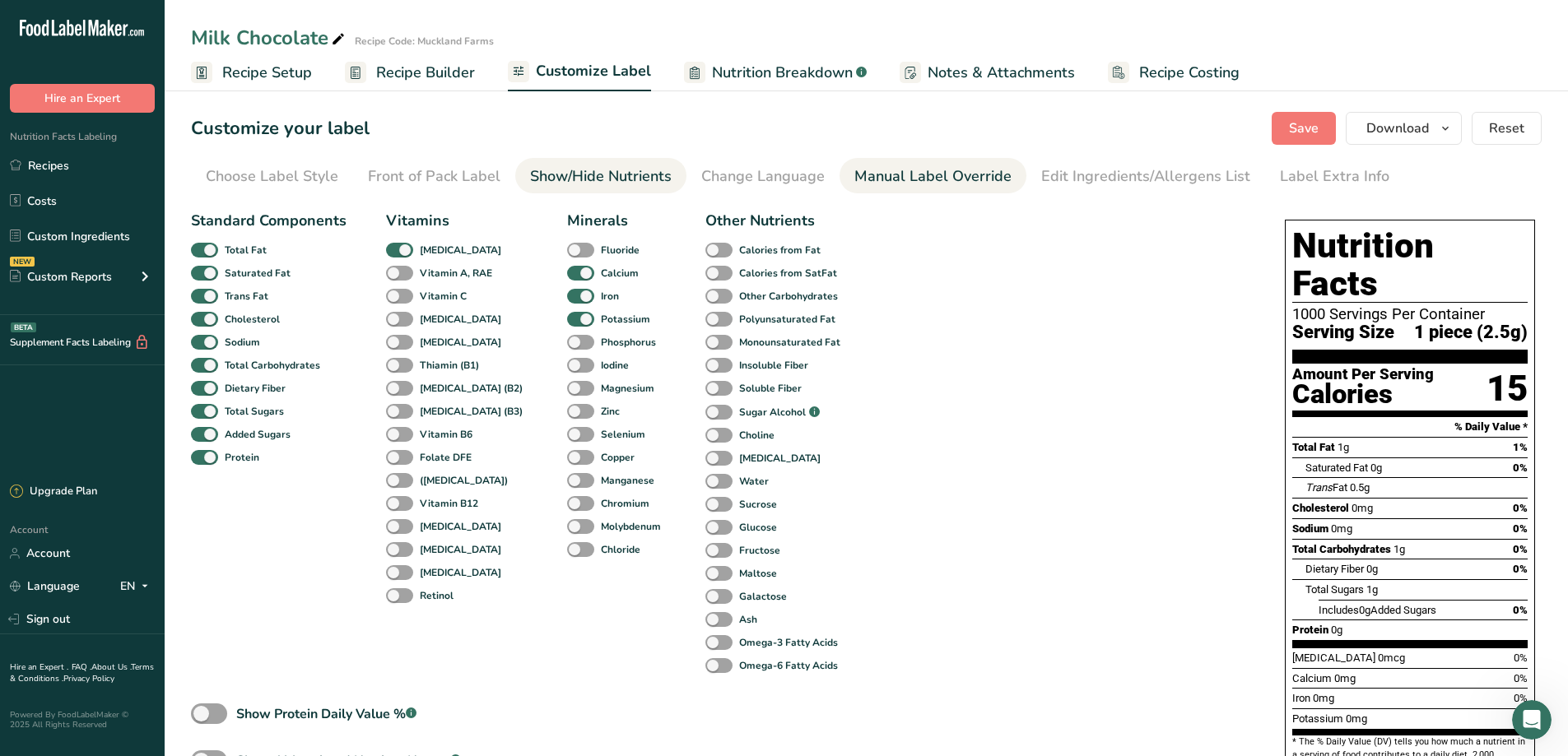
click at [914, 166] on div "Manual Label Override" at bounding box center [933, 177] width 157 height 22
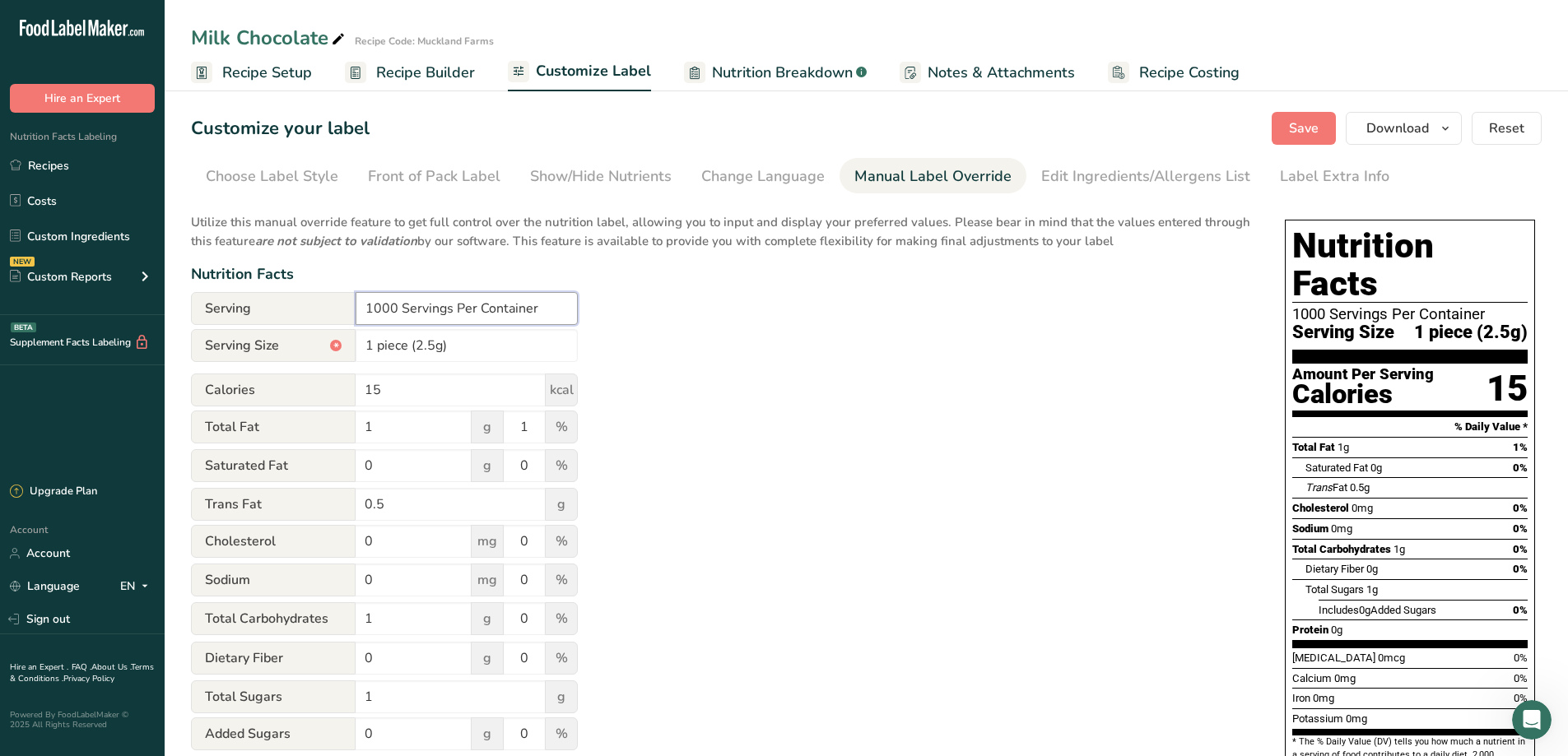
drag, startPoint x: 396, startPoint y: 311, endPoint x: 271, endPoint y: 334, distance: 127.1
click at [271, 334] on form "Serving 1000 Servings Per Container Serving Size * 1 piece (2.5g) Calories 15 k…" at bounding box center [384, 642] width 387 height 699
type input "20 Servings Per Container"
click at [586, 378] on div "Utilize this manual override feature to get full control over the nutrition lab…" at bounding box center [722, 597] width 1061 height 787
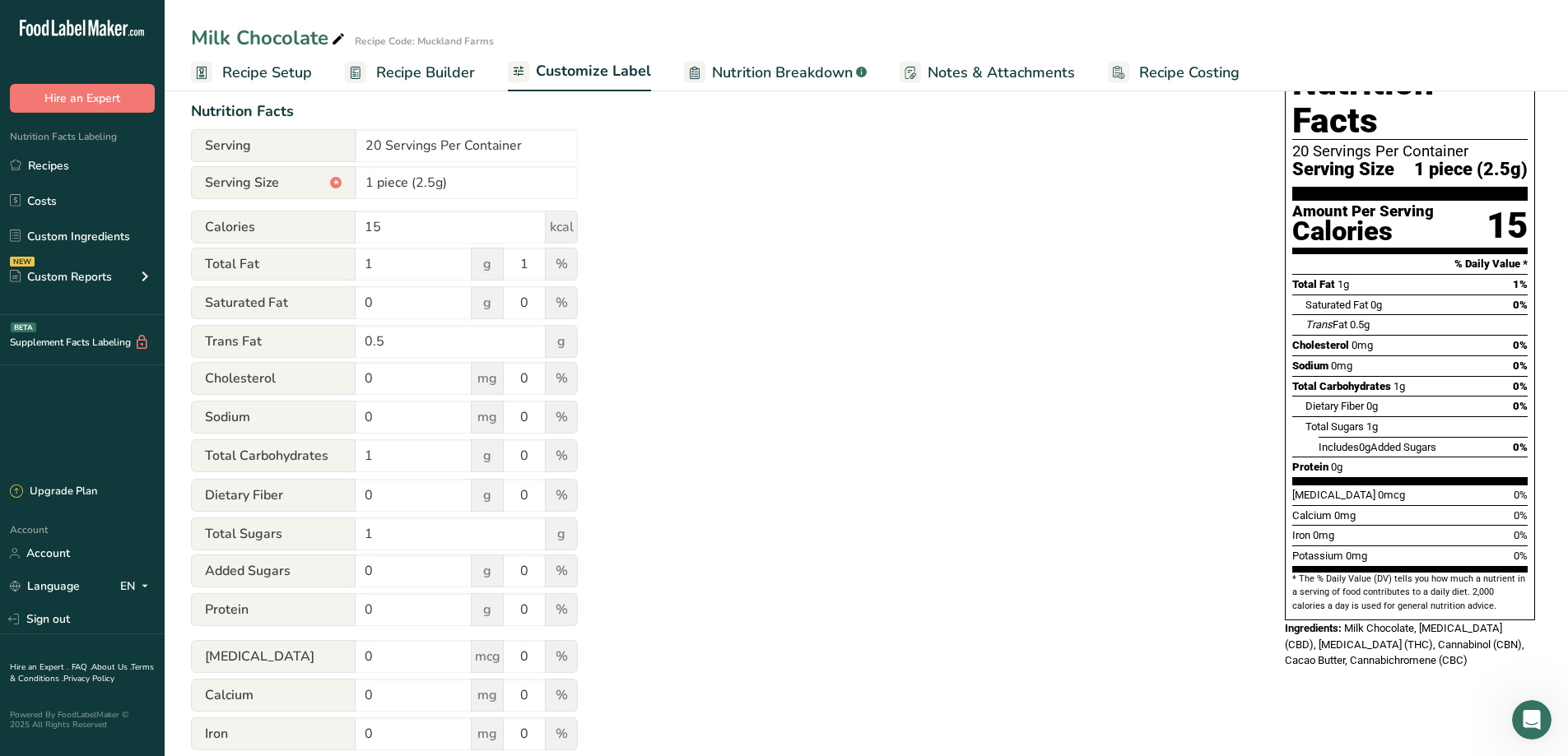
scroll to position [165, 0]
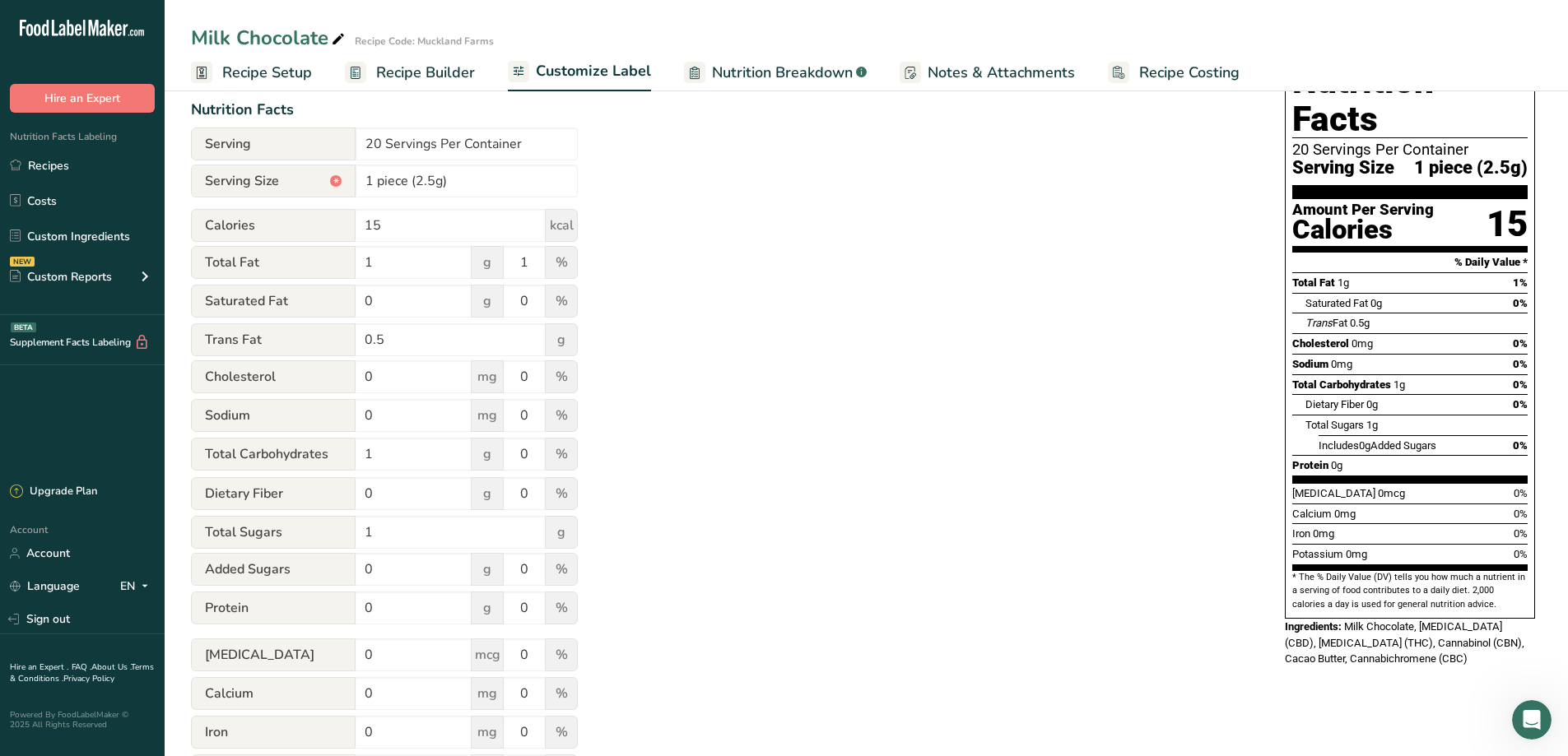
click at [303, 77] on span "Recipe Setup" at bounding box center [267, 73] width 90 height 22
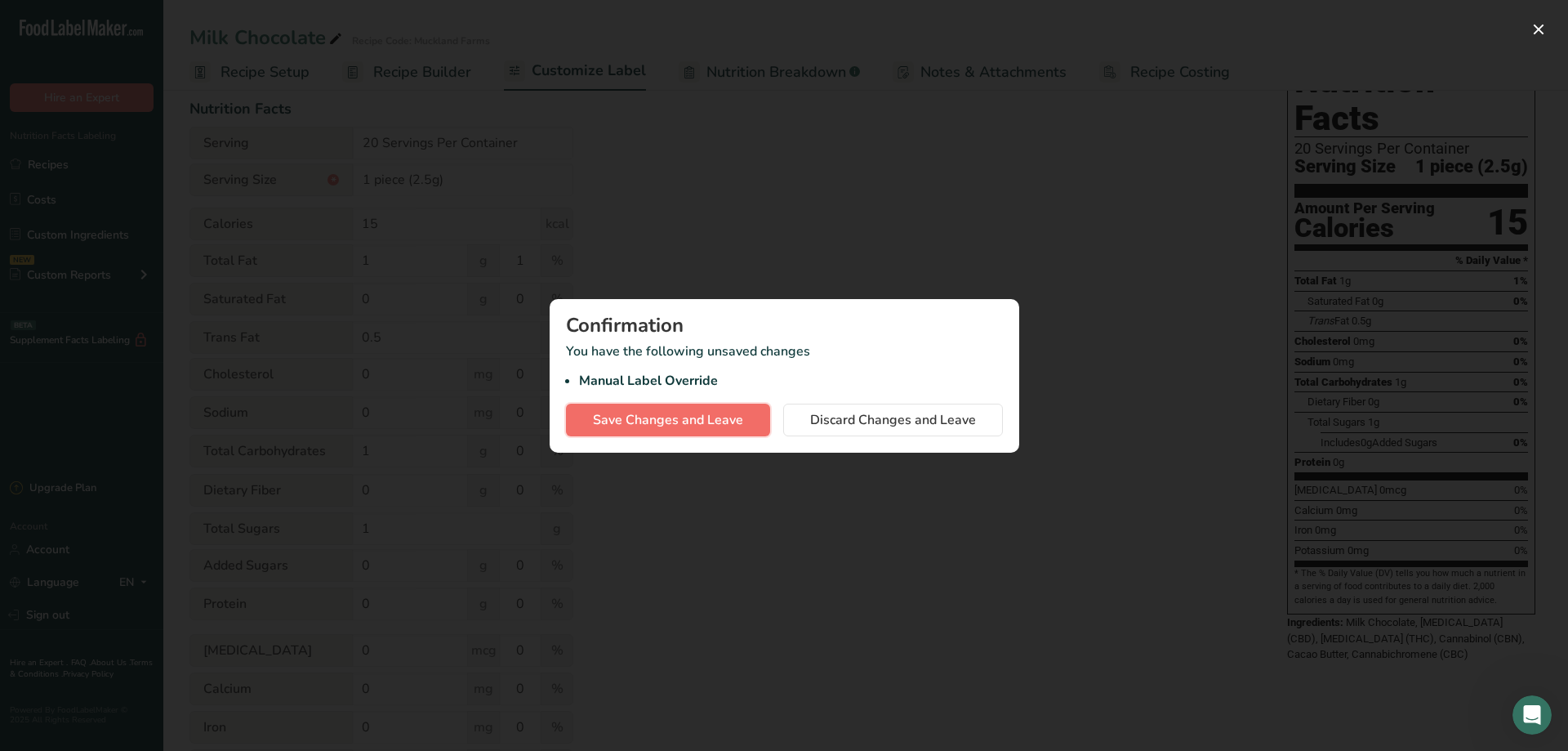
click at [731, 422] on span "Save Changes and Leave" at bounding box center [669, 420] width 151 height 20
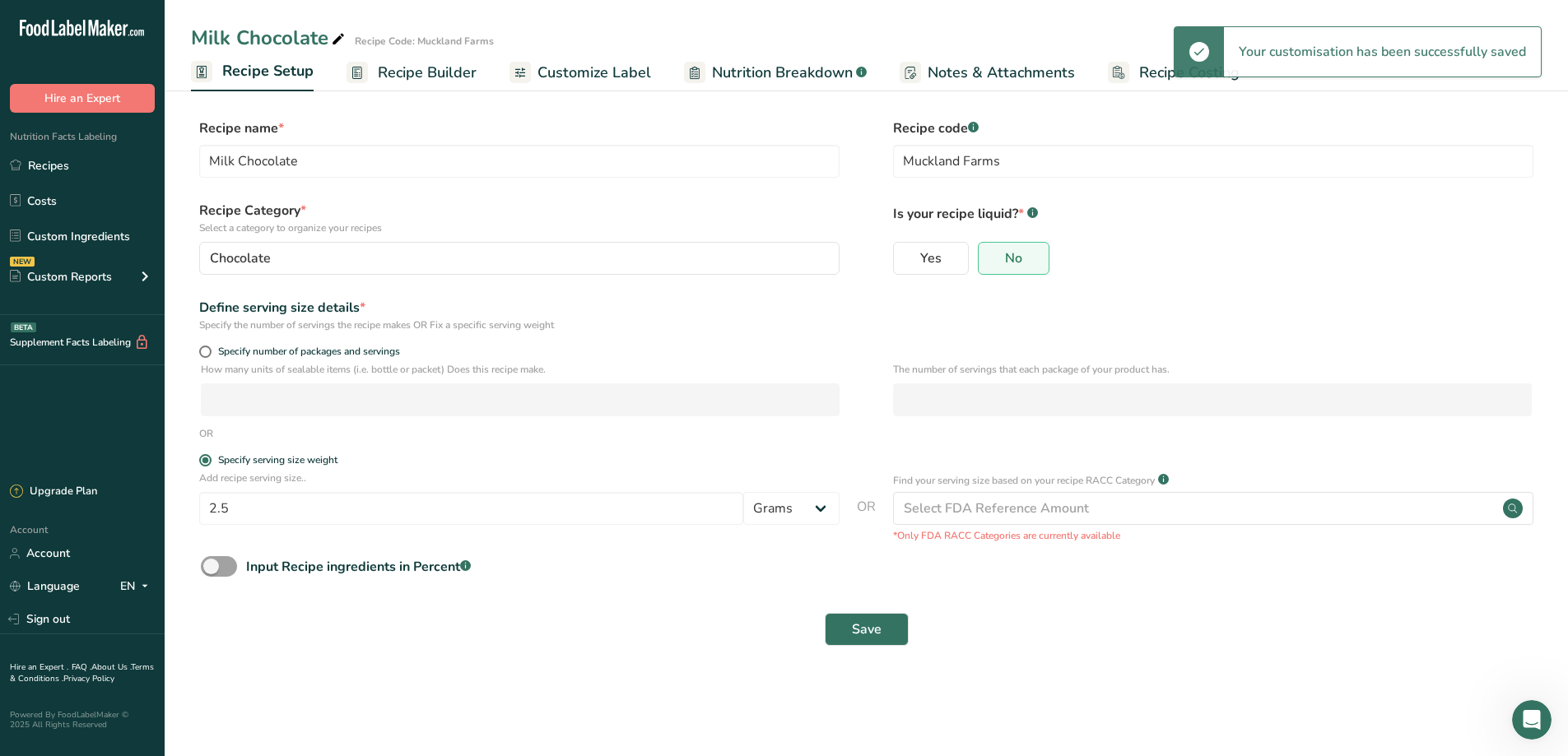
click at [411, 74] on span "Recipe Builder" at bounding box center [426, 73] width 98 height 22
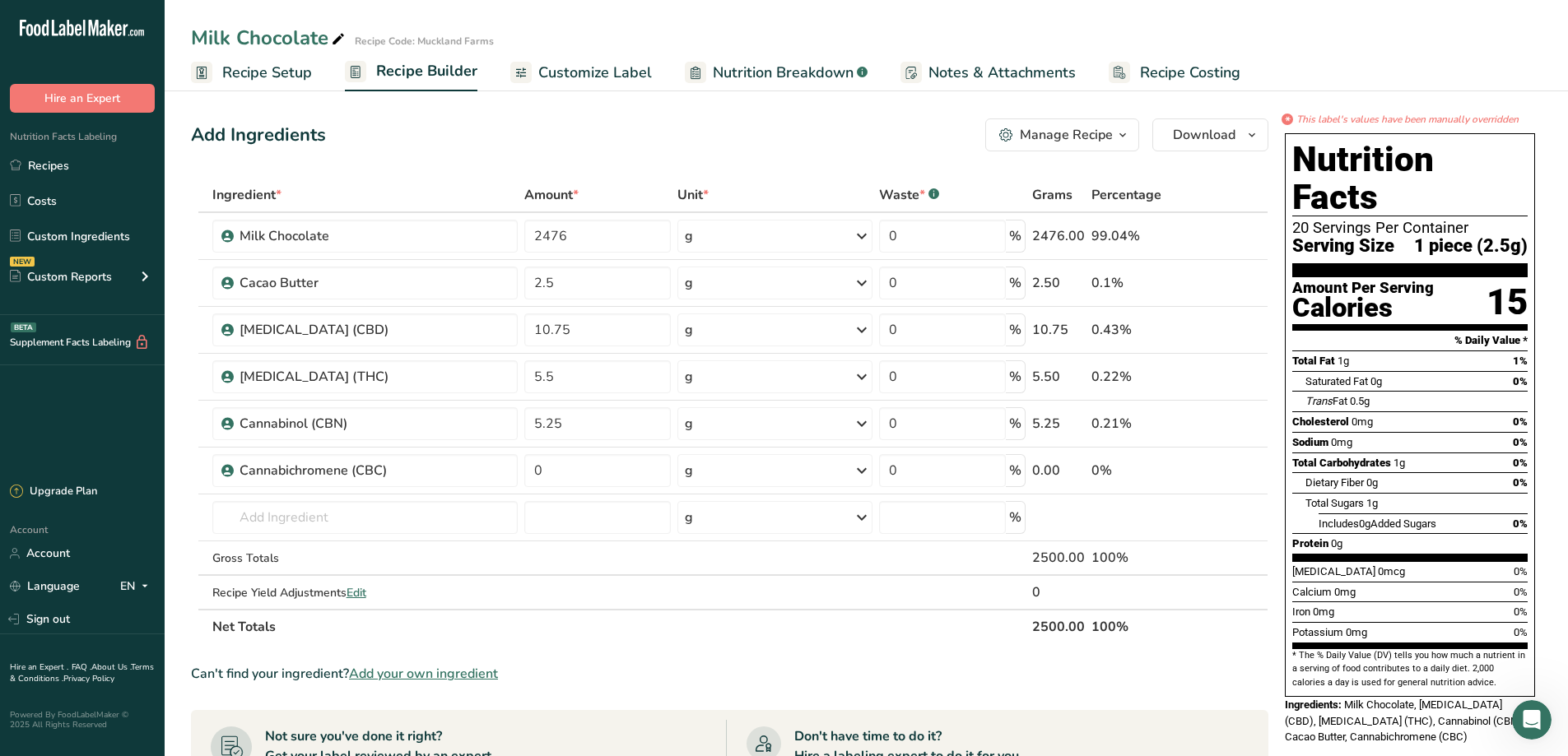
click at [754, 67] on span "Nutrition Breakdown" at bounding box center [784, 73] width 141 height 22
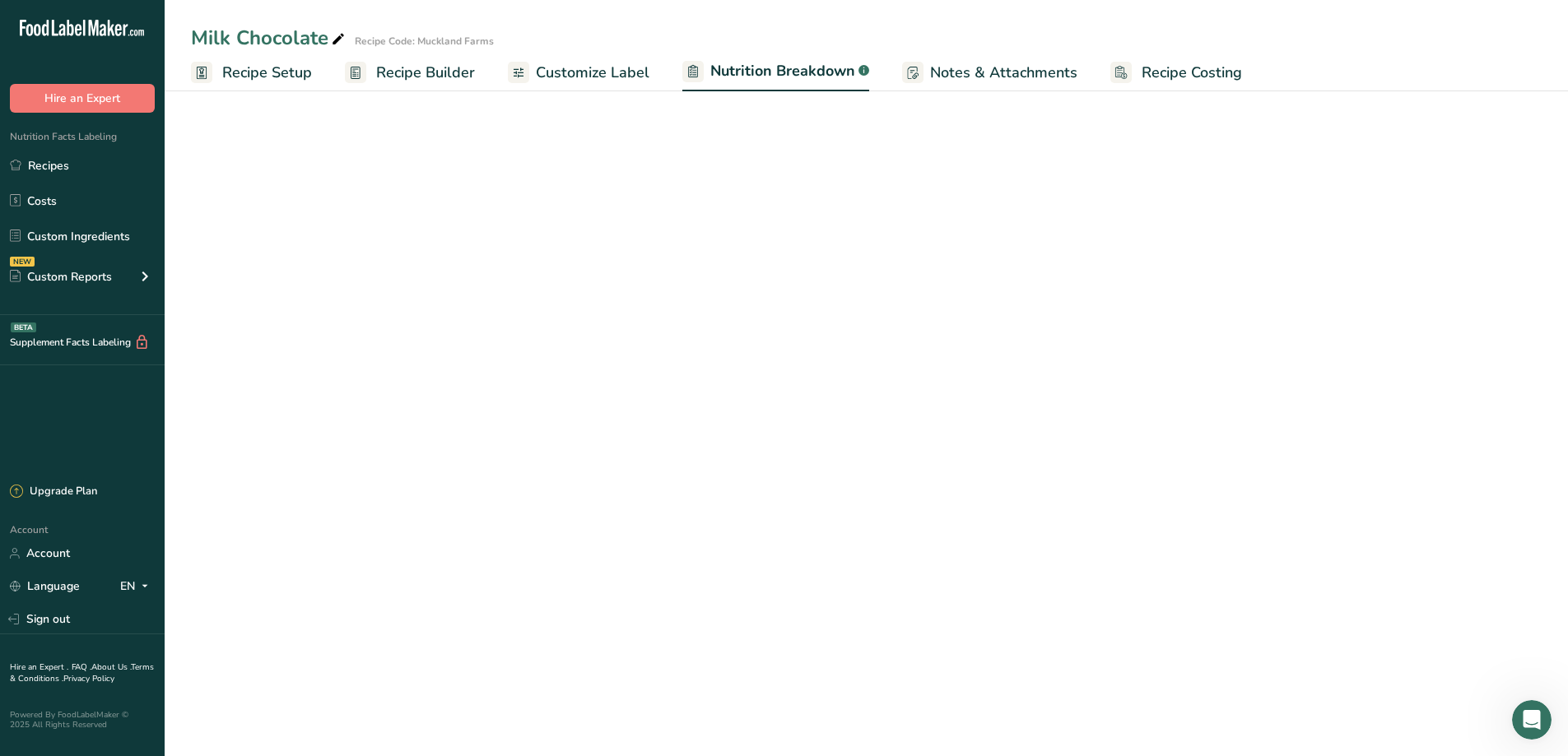
select select "Calories"
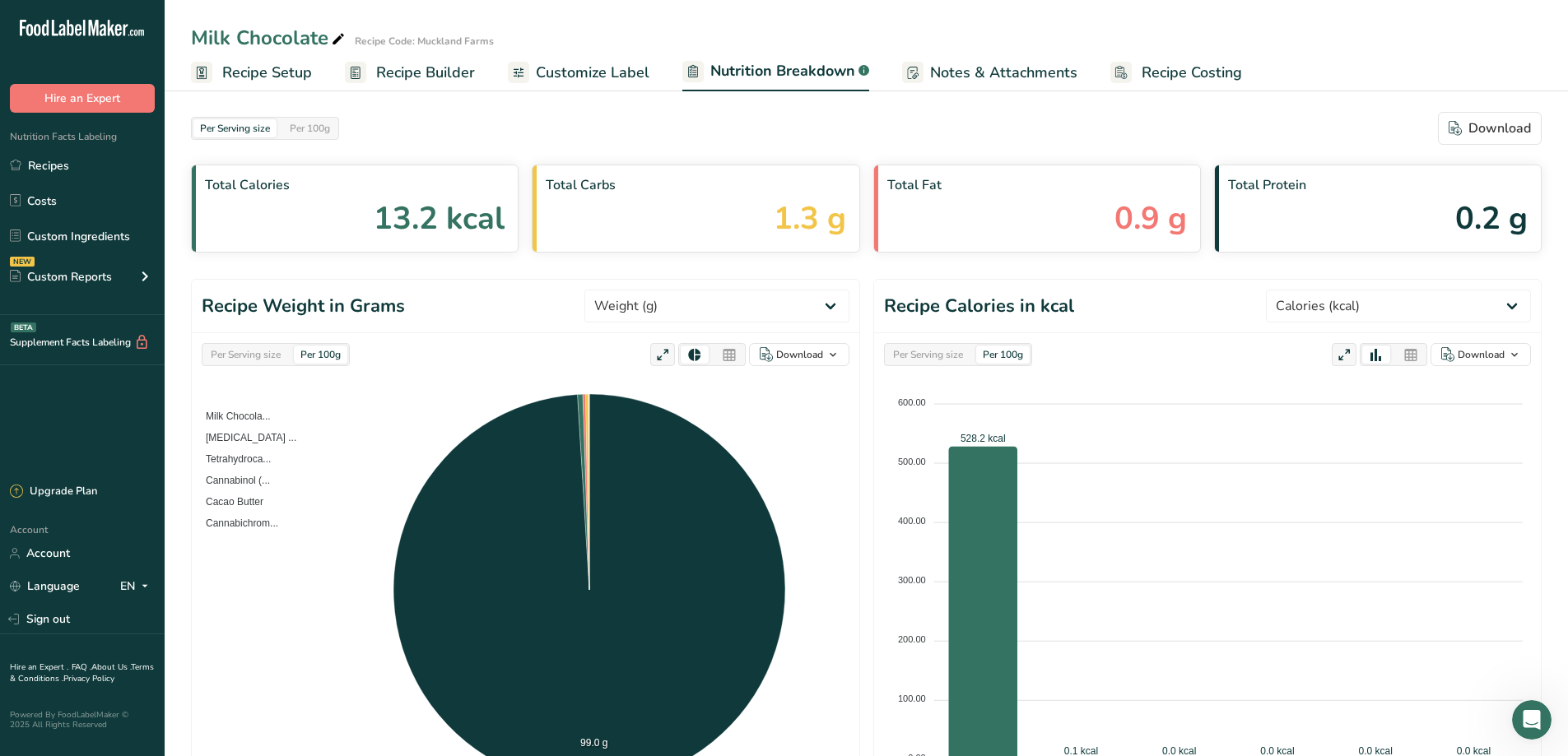
click at [639, 83] on span "Customize Label" at bounding box center [592, 73] width 113 height 22
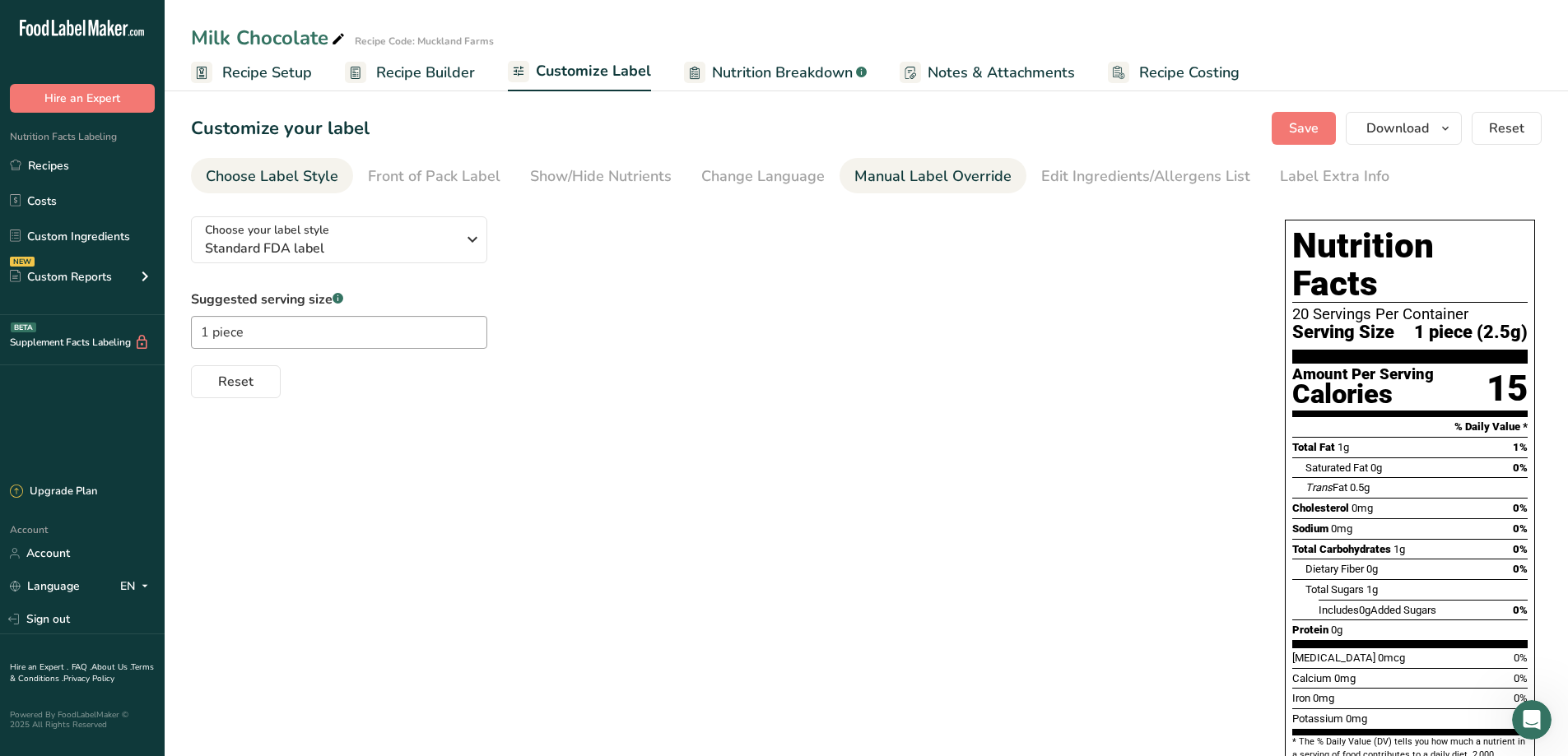
click at [1004, 186] on li "Manual Label Override" at bounding box center [933, 176] width 187 height 36
click at [1149, 180] on div "Edit Ingredients/Allergens List" at bounding box center [1145, 177] width 209 height 22
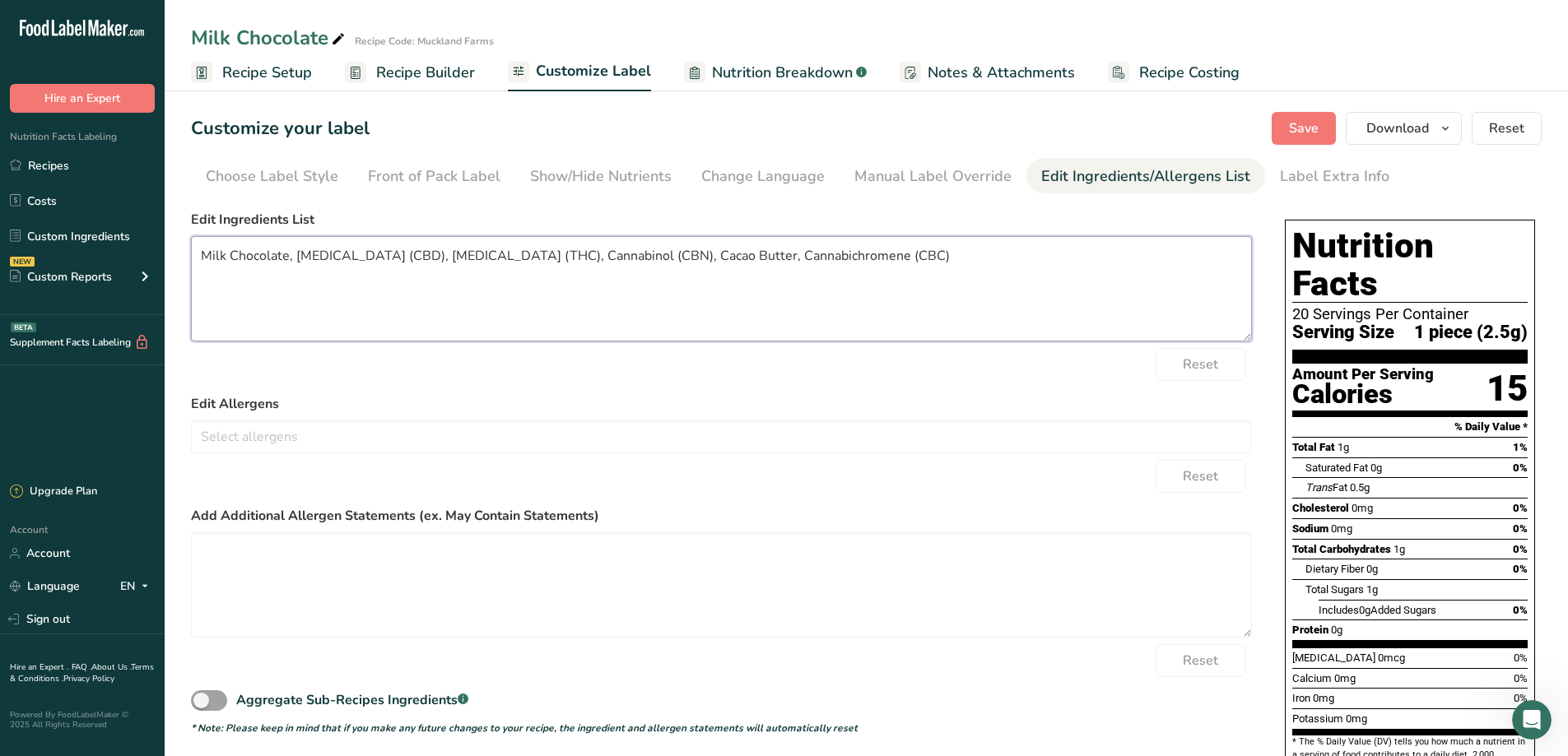
click at [297, 259] on textarea "Milk Chocolate, [MEDICAL_DATA] (CBD), [MEDICAL_DATA] (THC), Cannabinol (CBN), C…" at bounding box center [722, 289] width 1061 height 105
type textarea "Milk Chocolate, Coco Butter, [MEDICAL_DATA] (CBD), [MEDICAL_DATA] (THC), Cannab…"
click at [1294, 130] on span "Save" at bounding box center [1304, 127] width 30 height 20
click at [1306, 115] on button "Save" at bounding box center [1304, 127] width 65 height 33
click at [1331, 132] on button "Save" at bounding box center [1304, 127] width 65 height 33
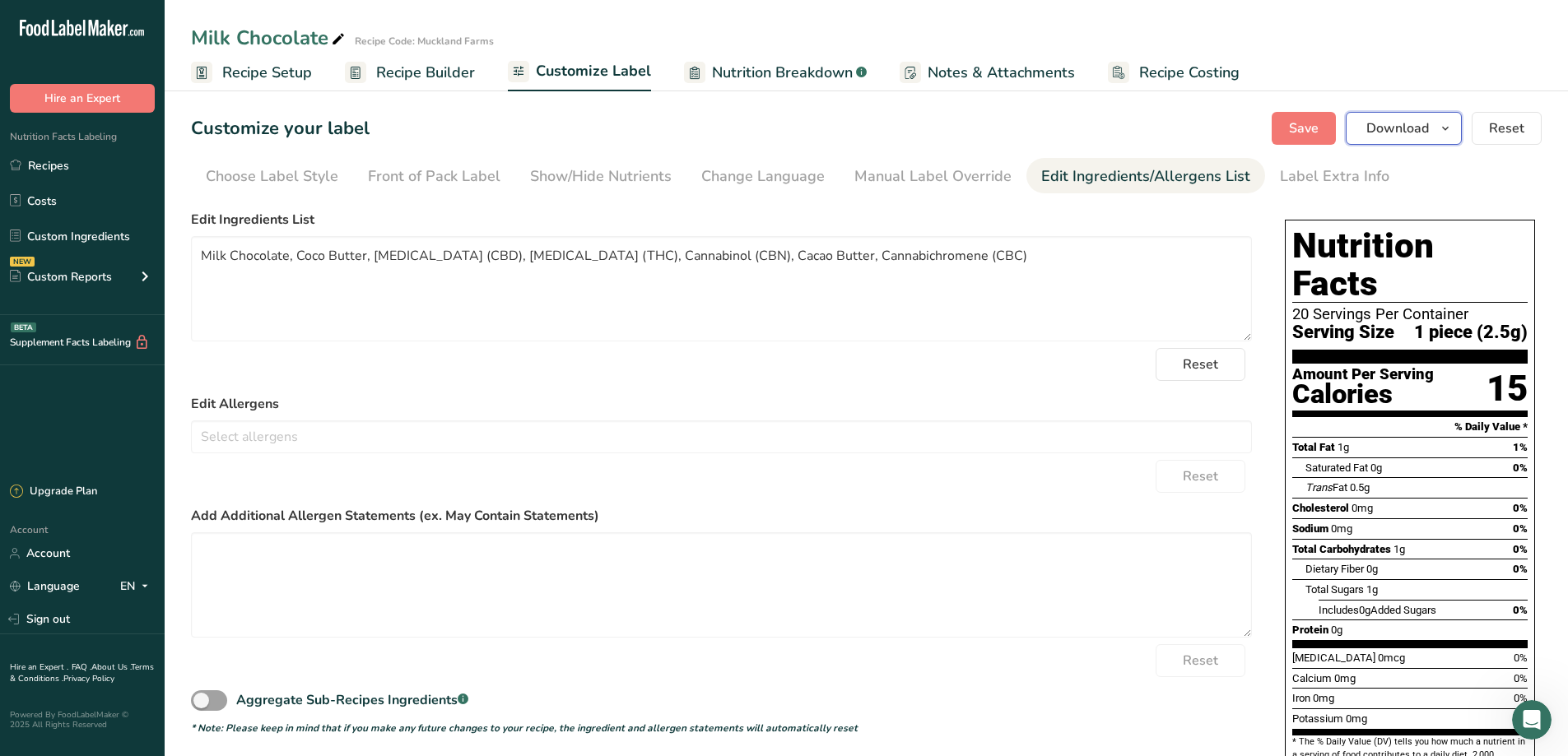
click at [1450, 131] on icon "button" at bounding box center [1445, 128] width 13 height 21
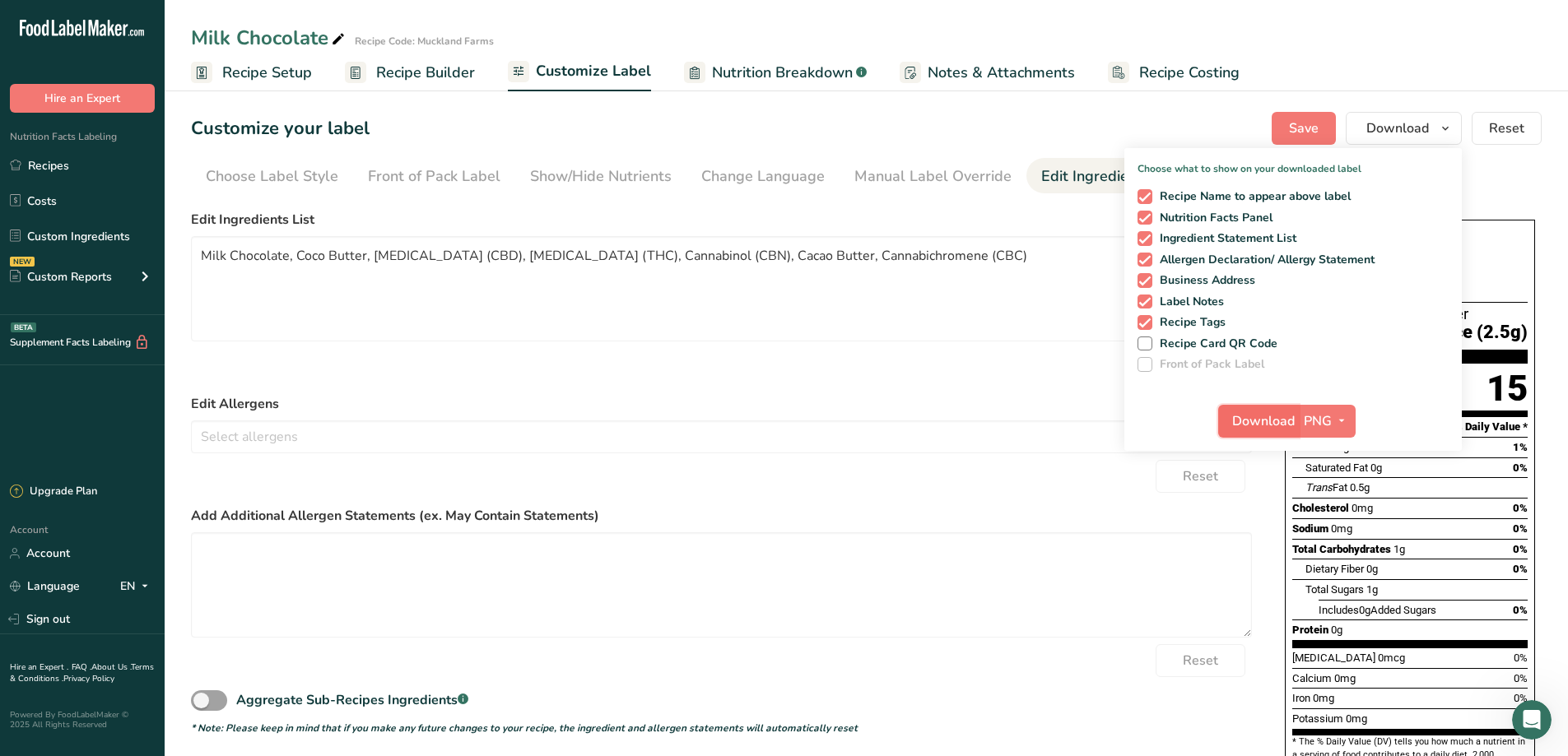
click at [1247, 424] on span "Download" at bounding box center [1263, 421] width 63 height 20
click at [1374, 127] on span "Download" at bounding box center [1397, 127] width 63 height 20
